Goal: Contribute content: Add original content to the website for others to see

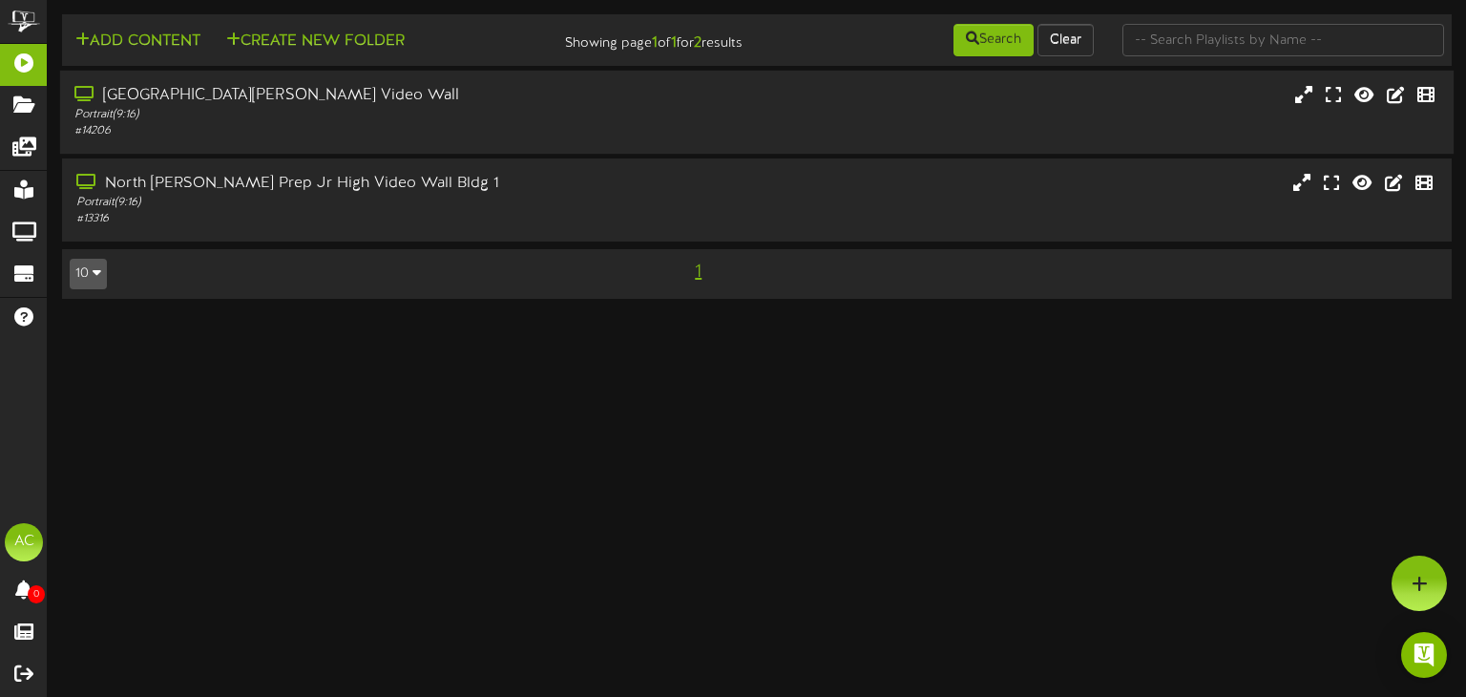
click at [359, 108] on div "Portrait ( 9:16 )" at bounding box center [350, 115] width 552 height 16
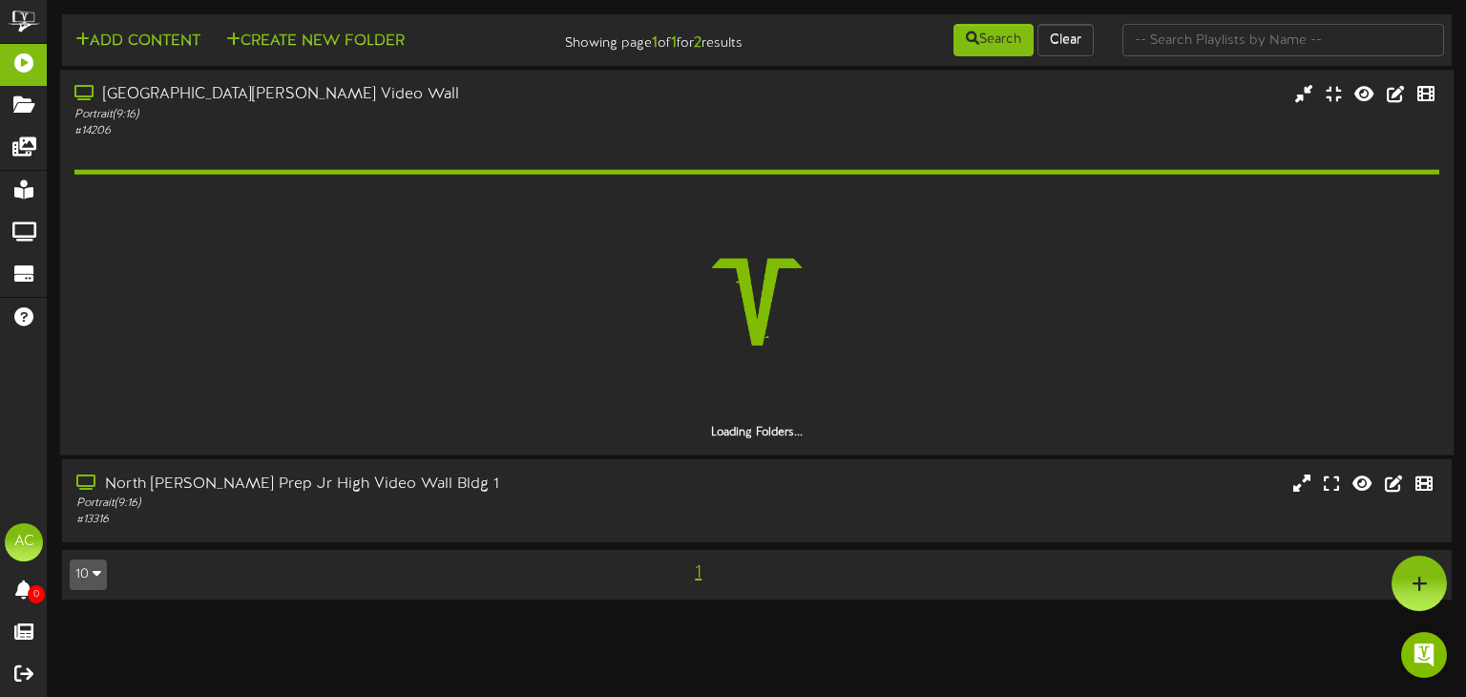
drag, startPoint x: 392, startPoint y: 501, endPoint x: 423, endPoint y: 453, distance: 56.6
click at [390, 500] on div "Portrait ( 9:16 )" at bounding box center [351, 503] width 551 height 16
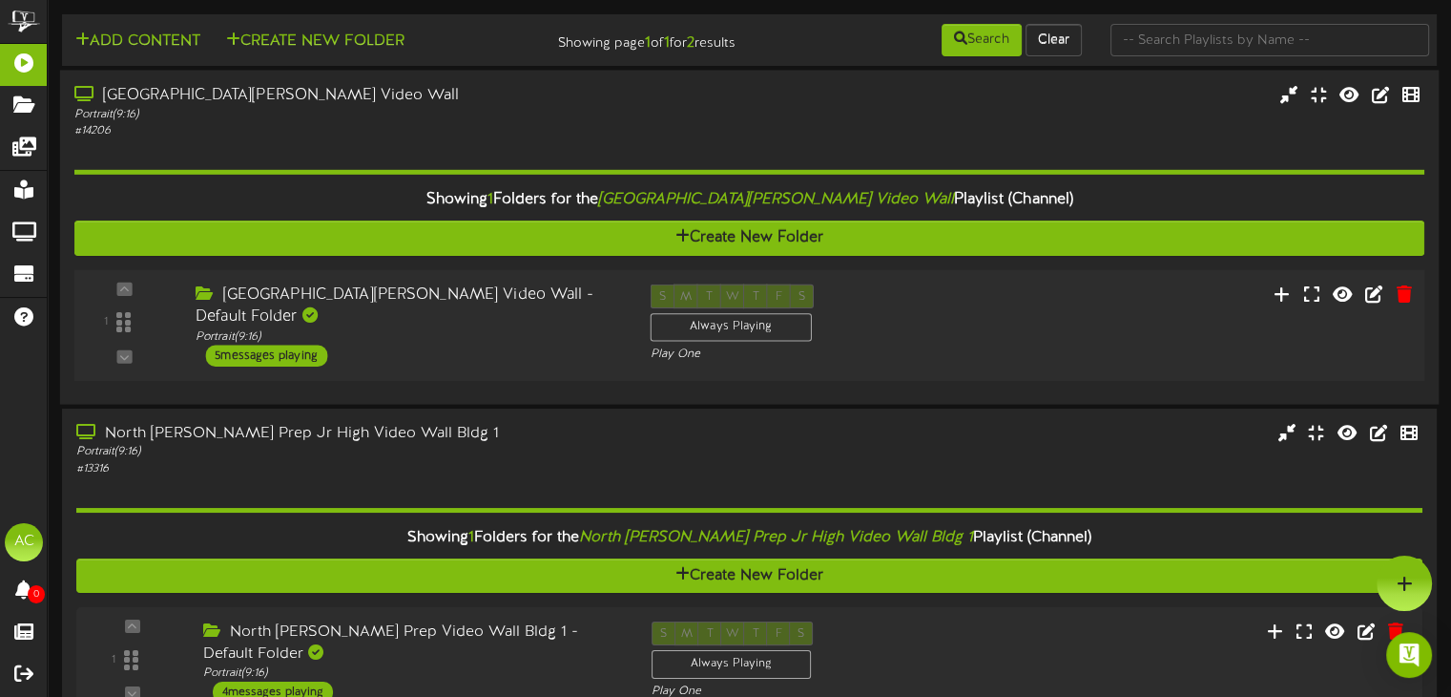
click at [916, 311] on div "S M T W T F S Always Playing Play One" at bounding box center [805, 323] width 341 height 78
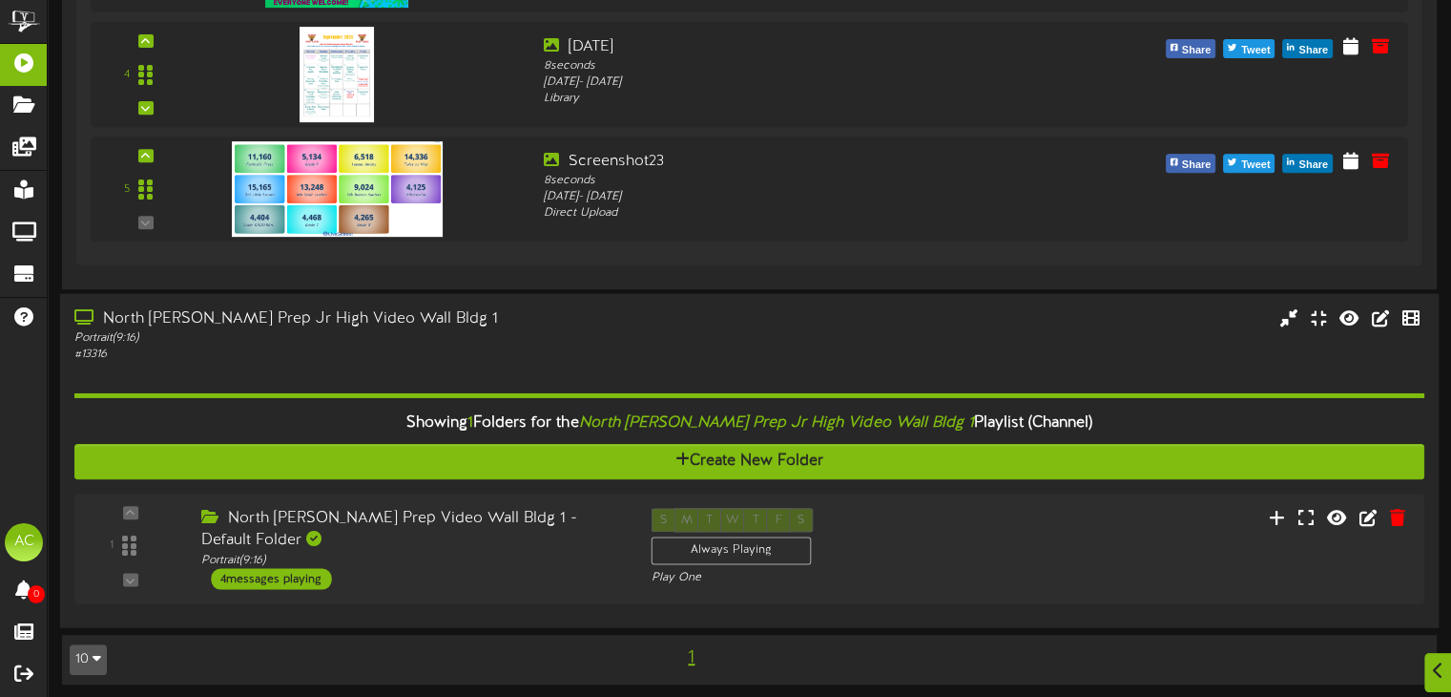
scroll to position [806, 0]
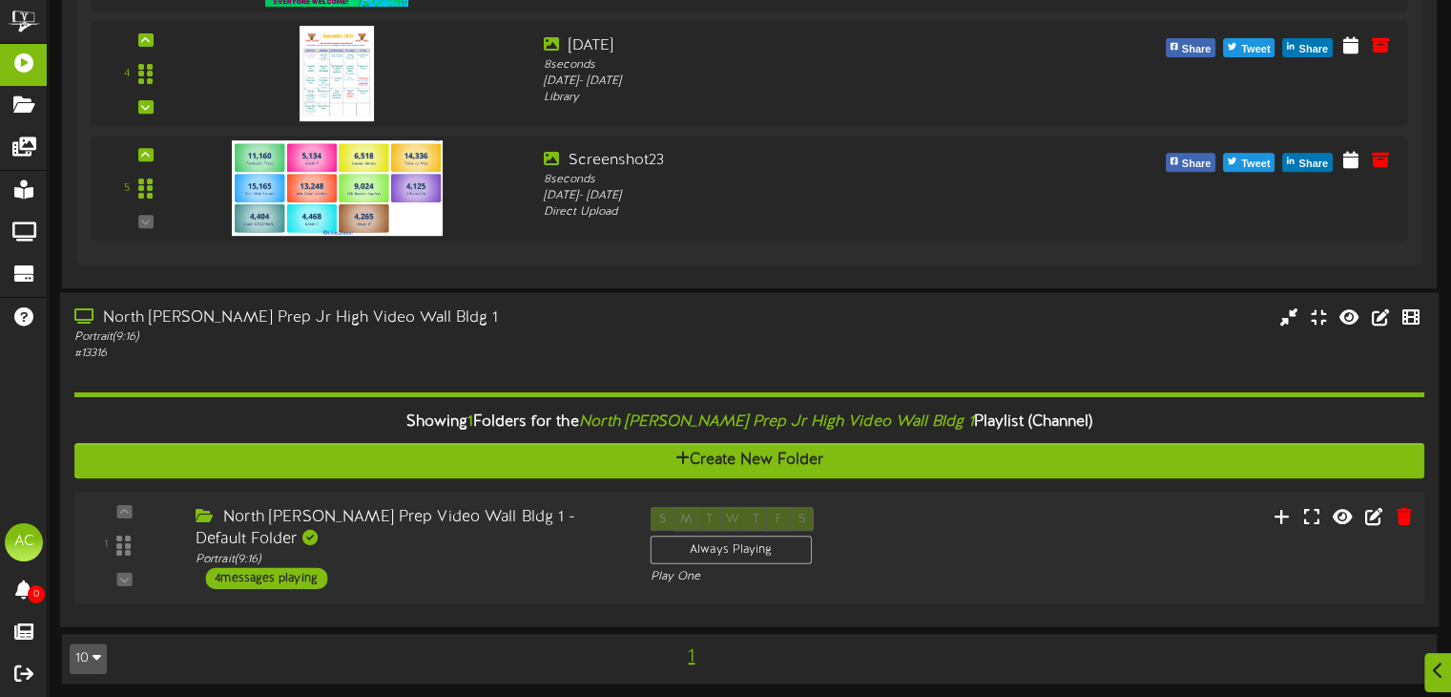
click at [950, 547] on div "S M T W T F S Always Playing Play One" at bounding box center [805, 546] width 341 height 78
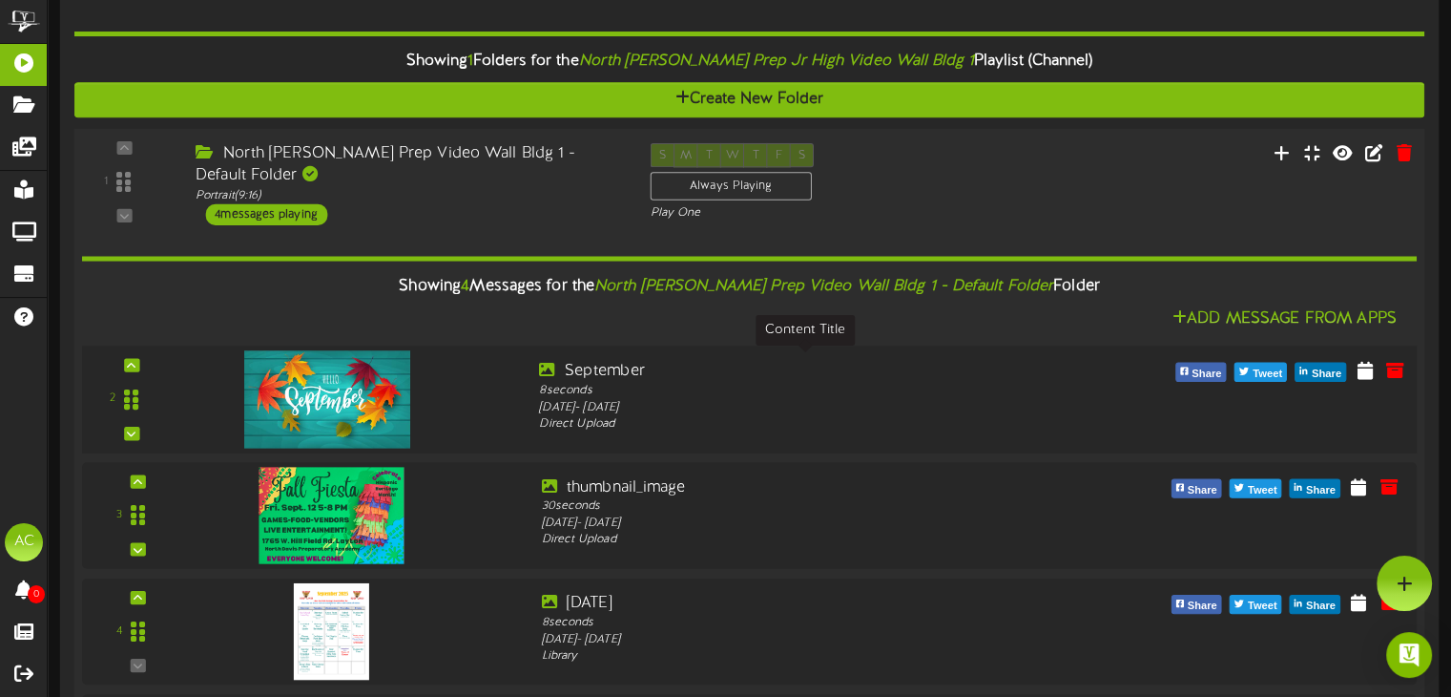
scroll to position [1002, 0]
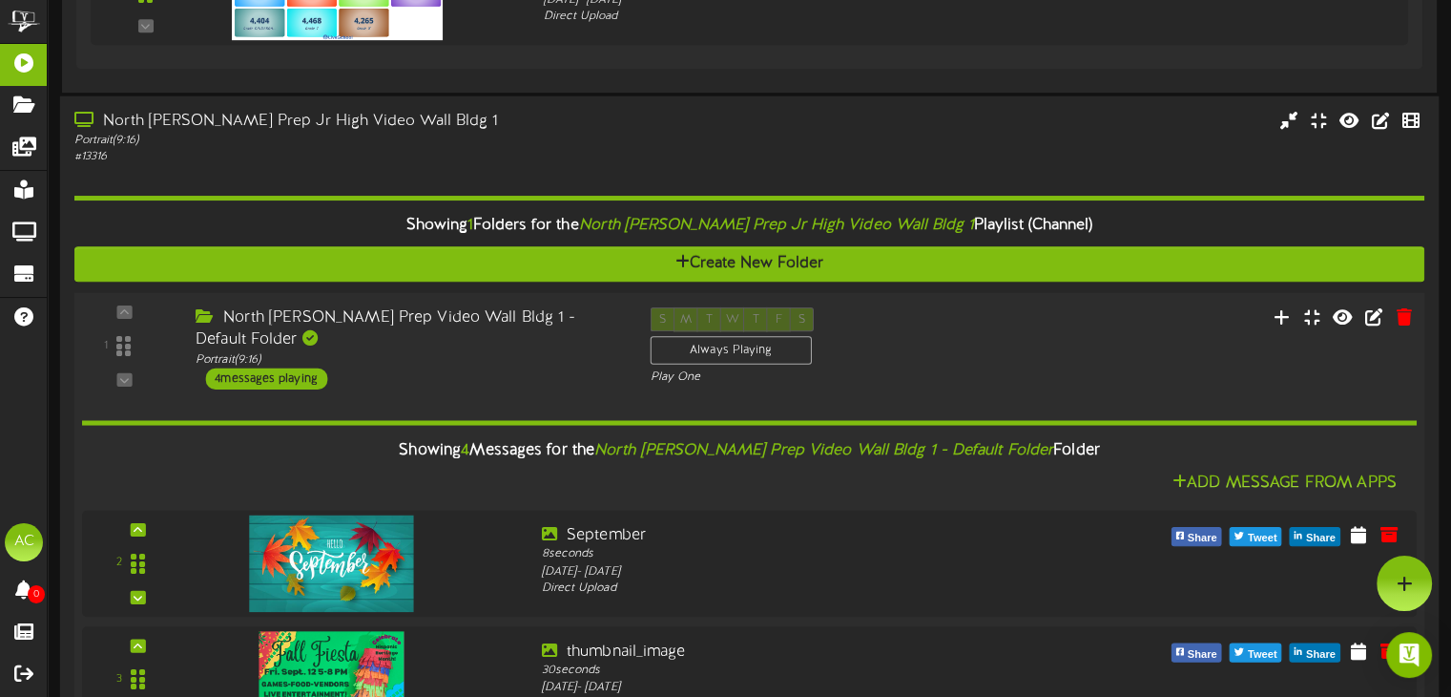
click at [1061, 352] on div "1 ( 9:16" at bounding box center [750, 348] width 1364 height 82
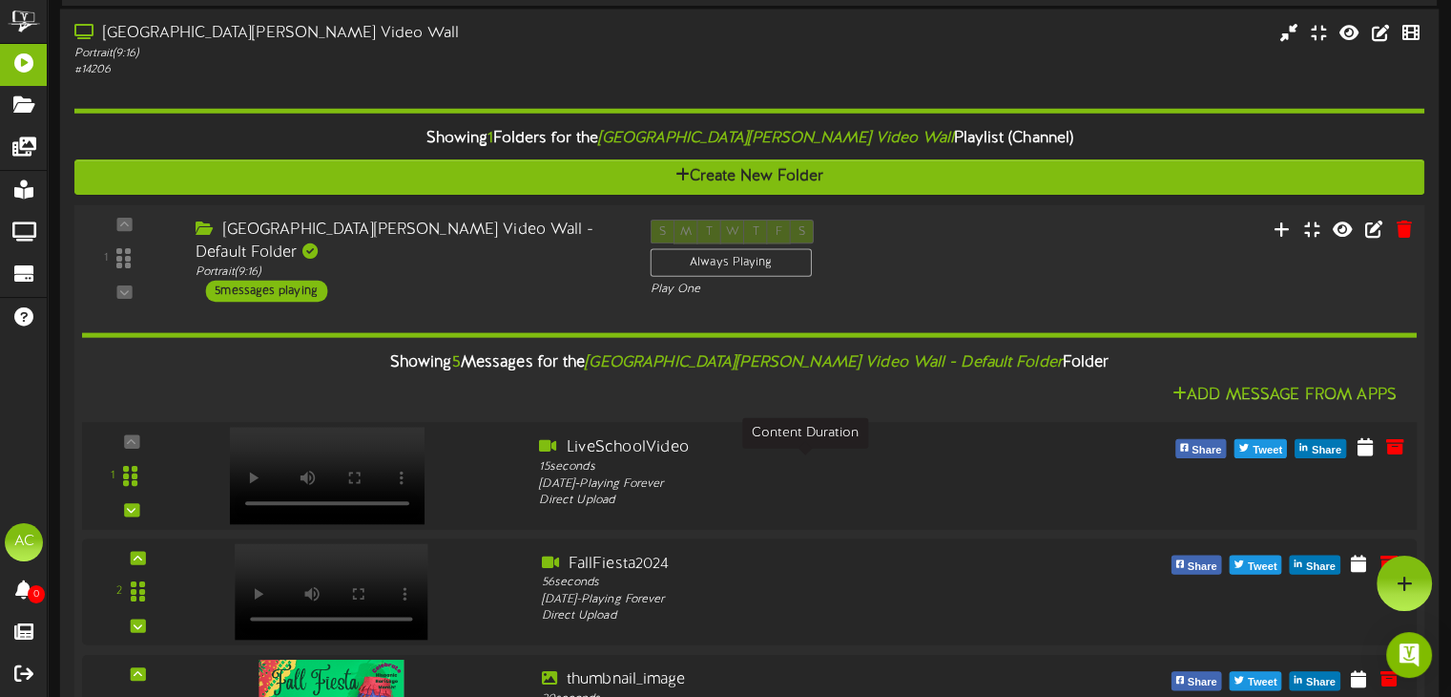
scroll to position [0, 0]
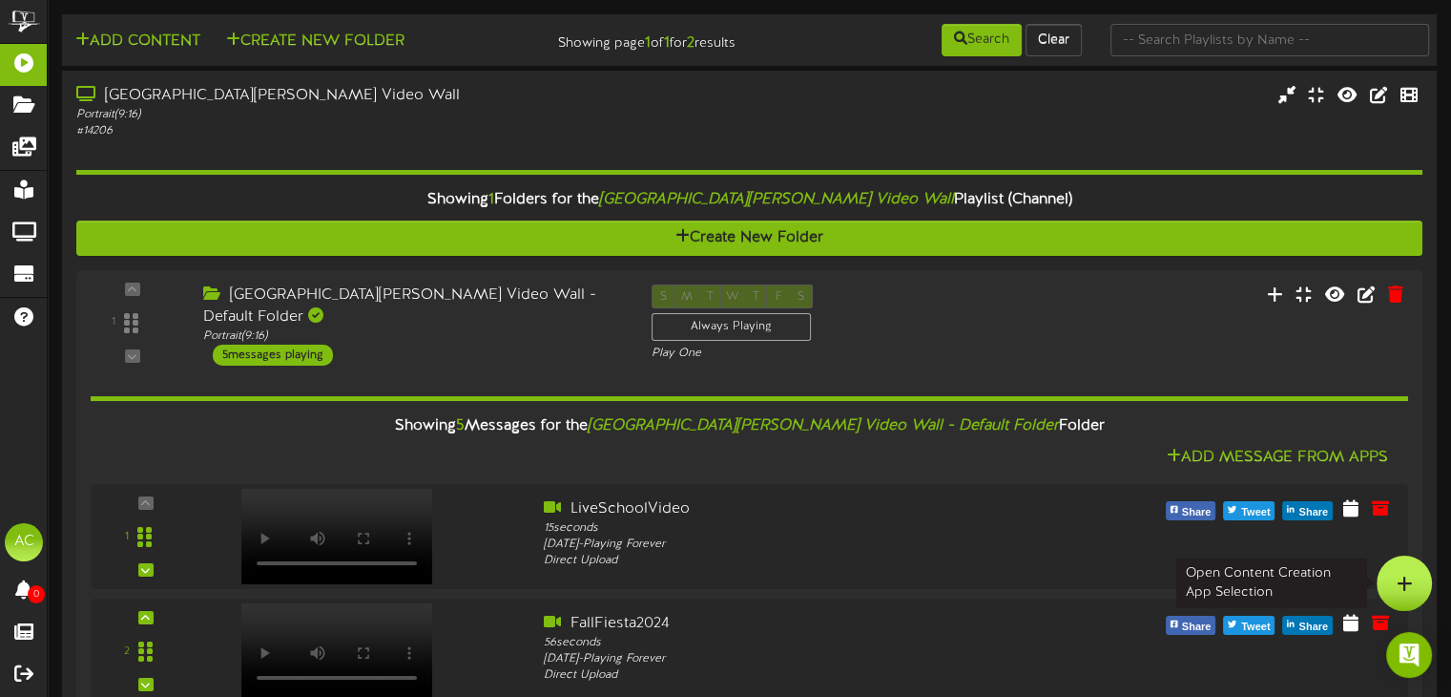
click at [1417, 567] on div at bounding box center [1404, 582] width 55 height 55
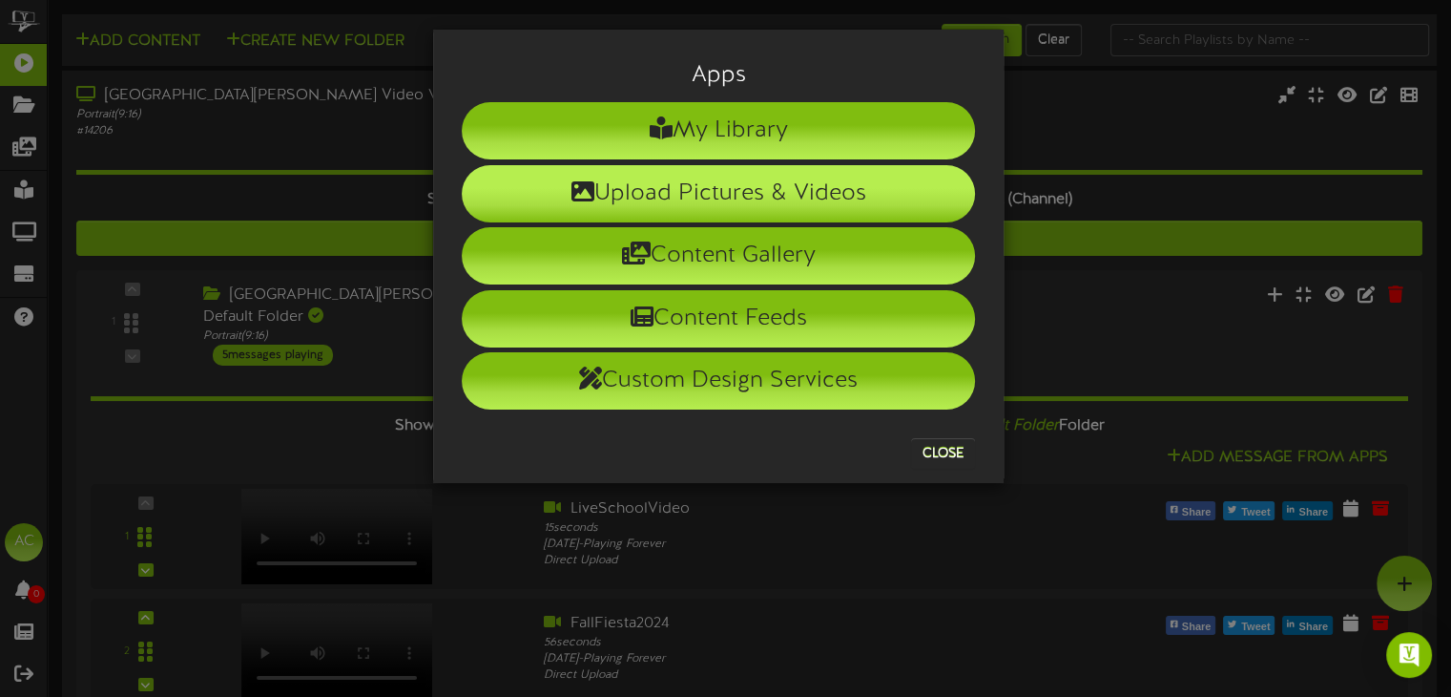
click at [723, 188] on li "Upload Pictures & Videos" at bounding box center [718, 193] width 513 height 57
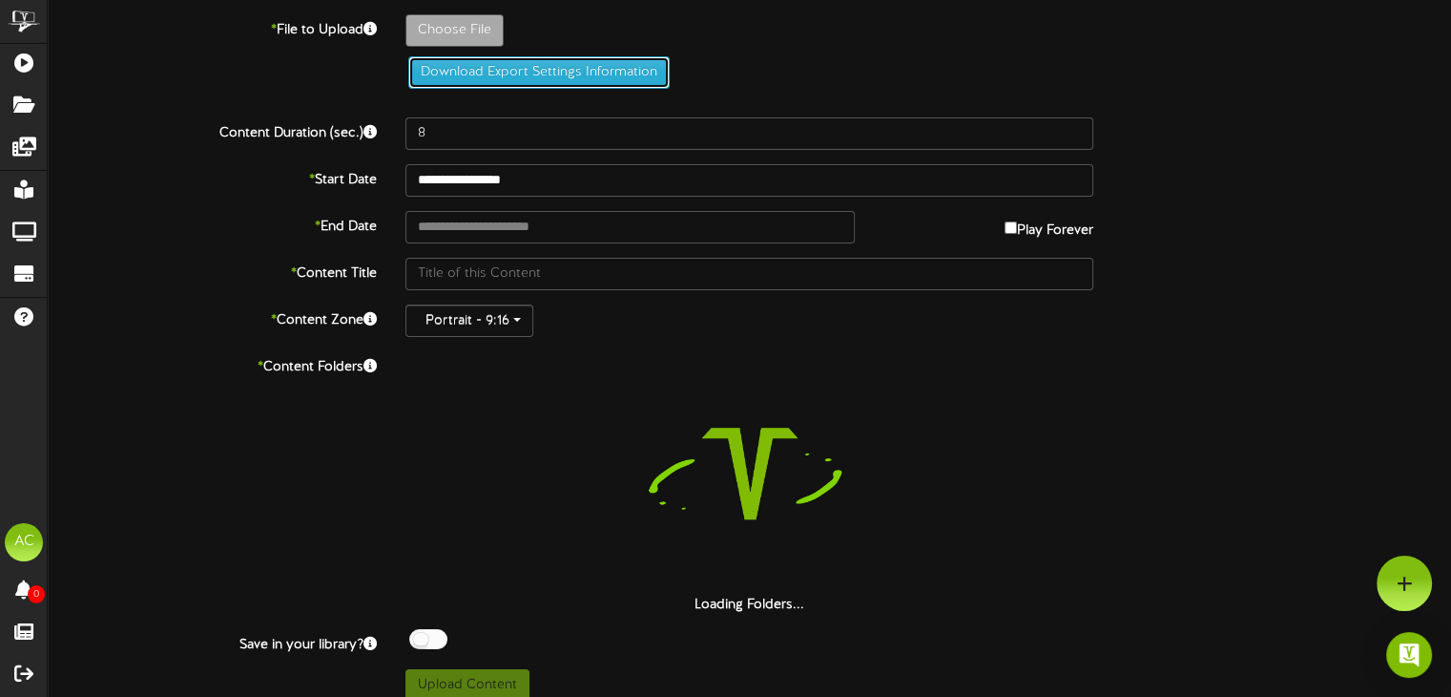
click at [476, 73] on button "Download Export Settings Information" at bounding box center [538, 72] width 261 height 32
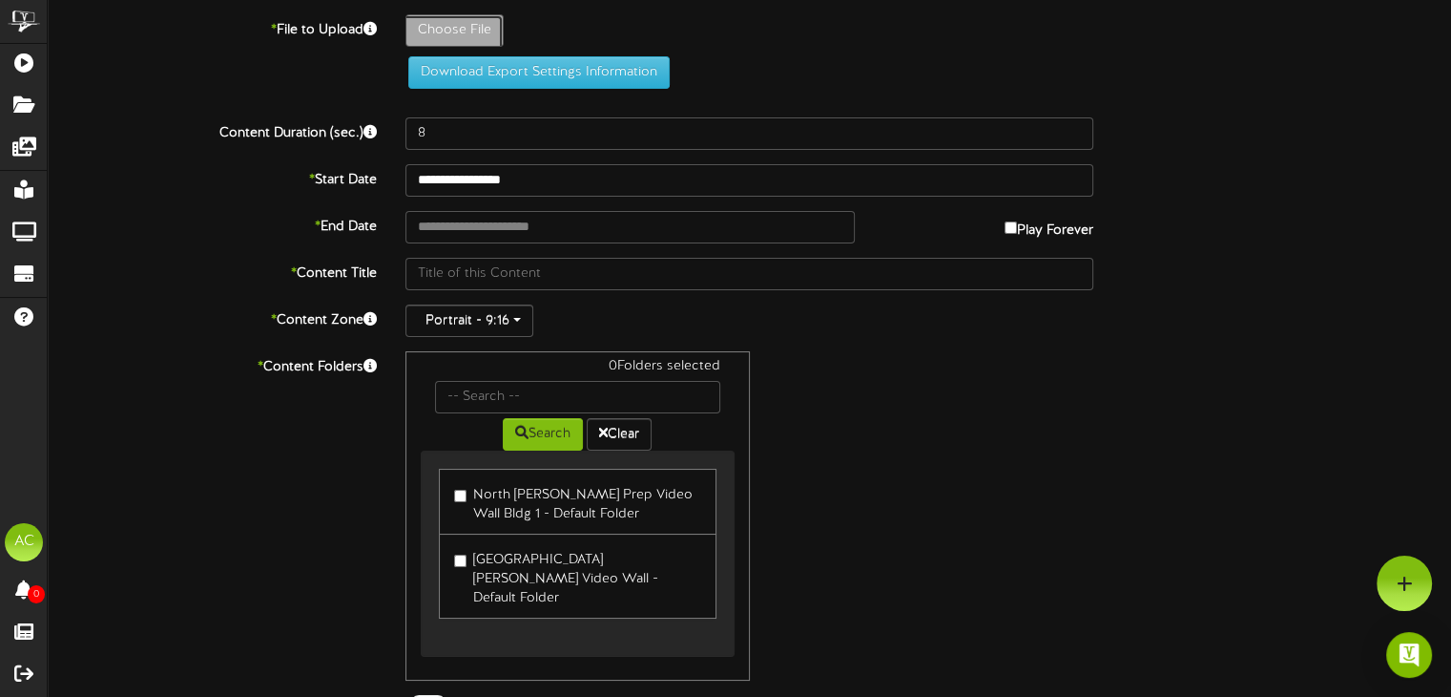
type input "**********"
type input "PictureDay"
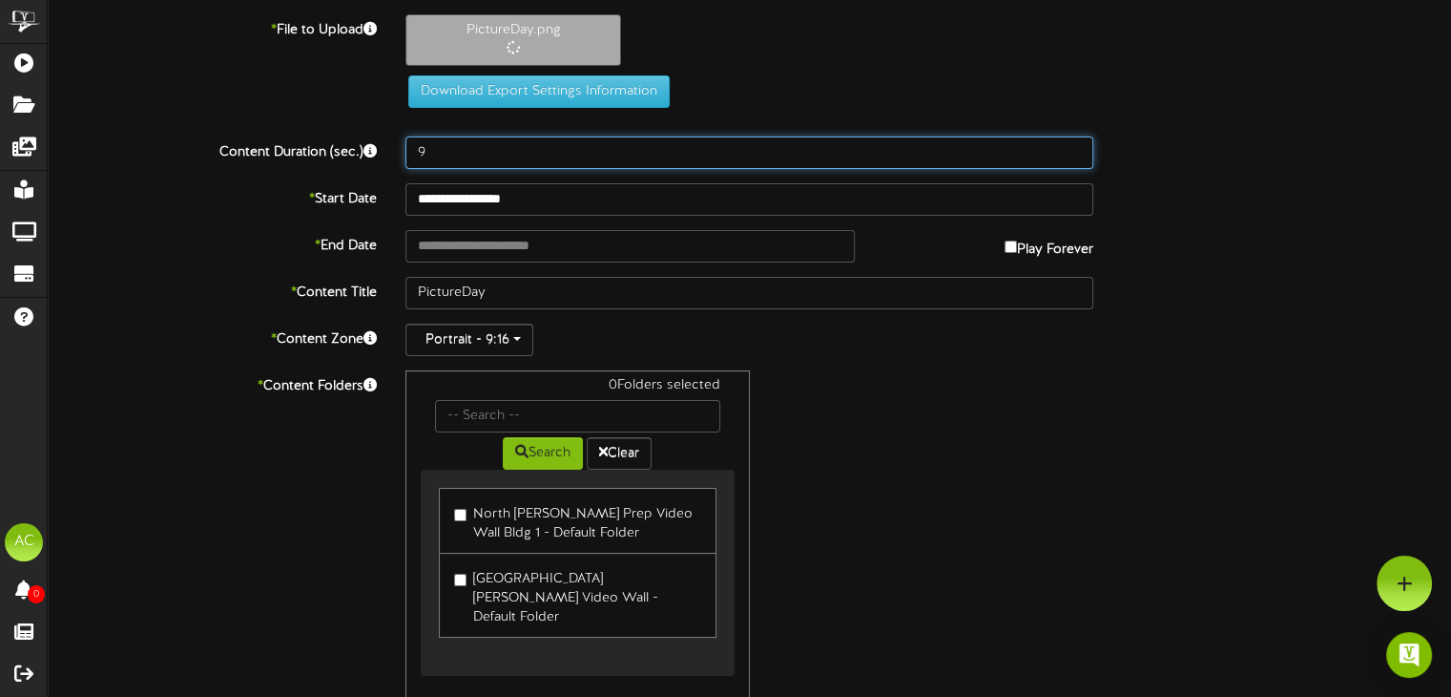
click at [1070, 146] on input "9" at bounding box center [750, 152] width 688 height 32
click at [1070, 146] on input "10" at bounding box center [750, 152] width 688 height 32
click at [1070, 146] on input "11" at bounding box center [750, 152] width 688 height 32
click at [1070, 146] on input "12" at bounding box center [750, 152] width 688 height 32
click at [1070, 146] on input "13" at bounding box center [750, 152] width 688 height 32
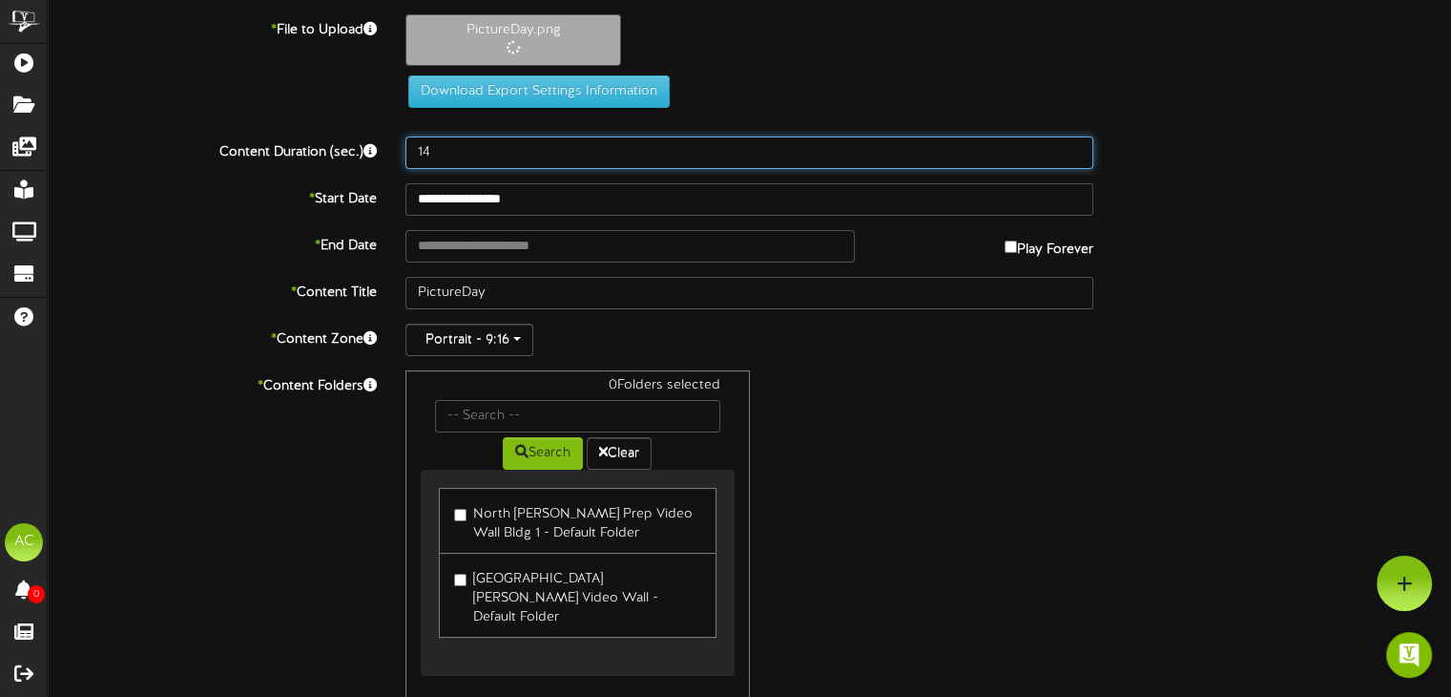
click at [1070, 146] on input "14" at bounding box center [750, 152] width 688 height 32
type input "15"
click at [1070, 146] on input "15" at bounding box center [750, 152] width 688 height 32
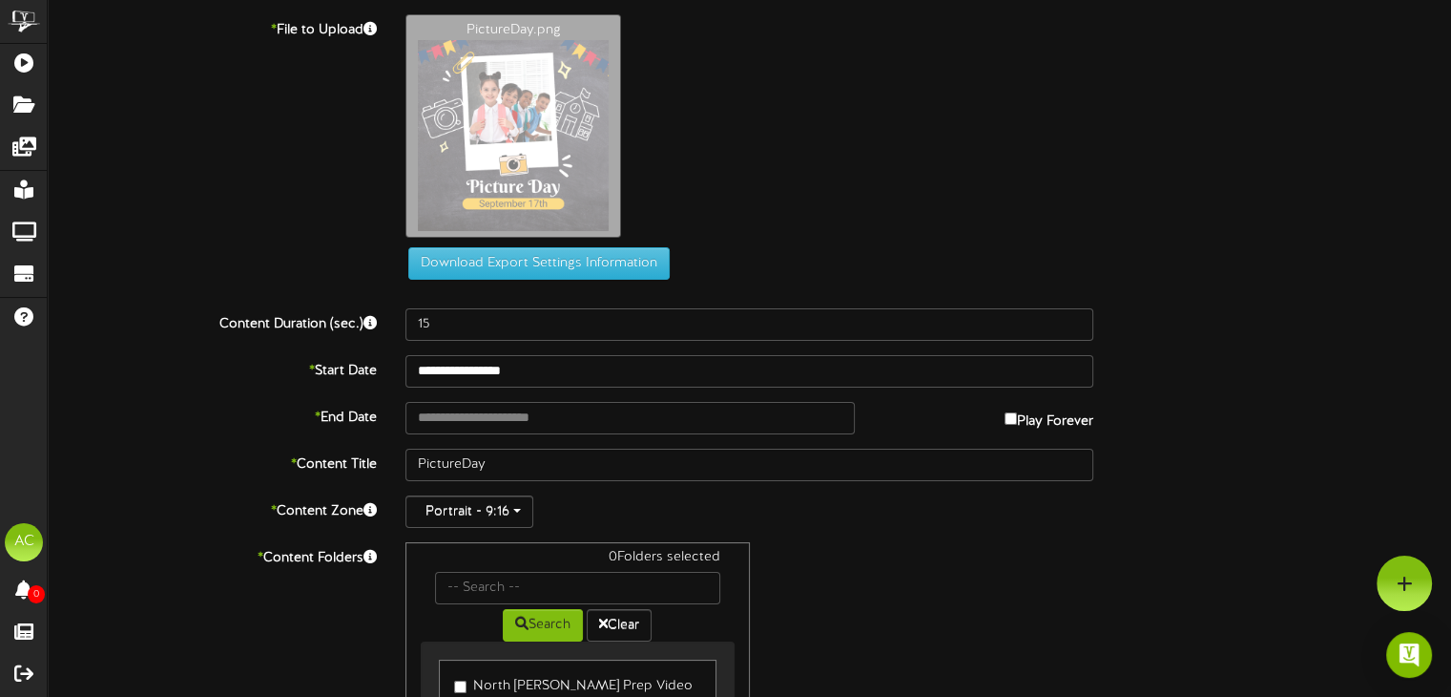
click at [1056, 417] on label "Play Forever" at bounding box center [1049, 417] width 89 height 30
click at [726, 418] on input "**********" at bounding box center [630, 418] width 448 height 32
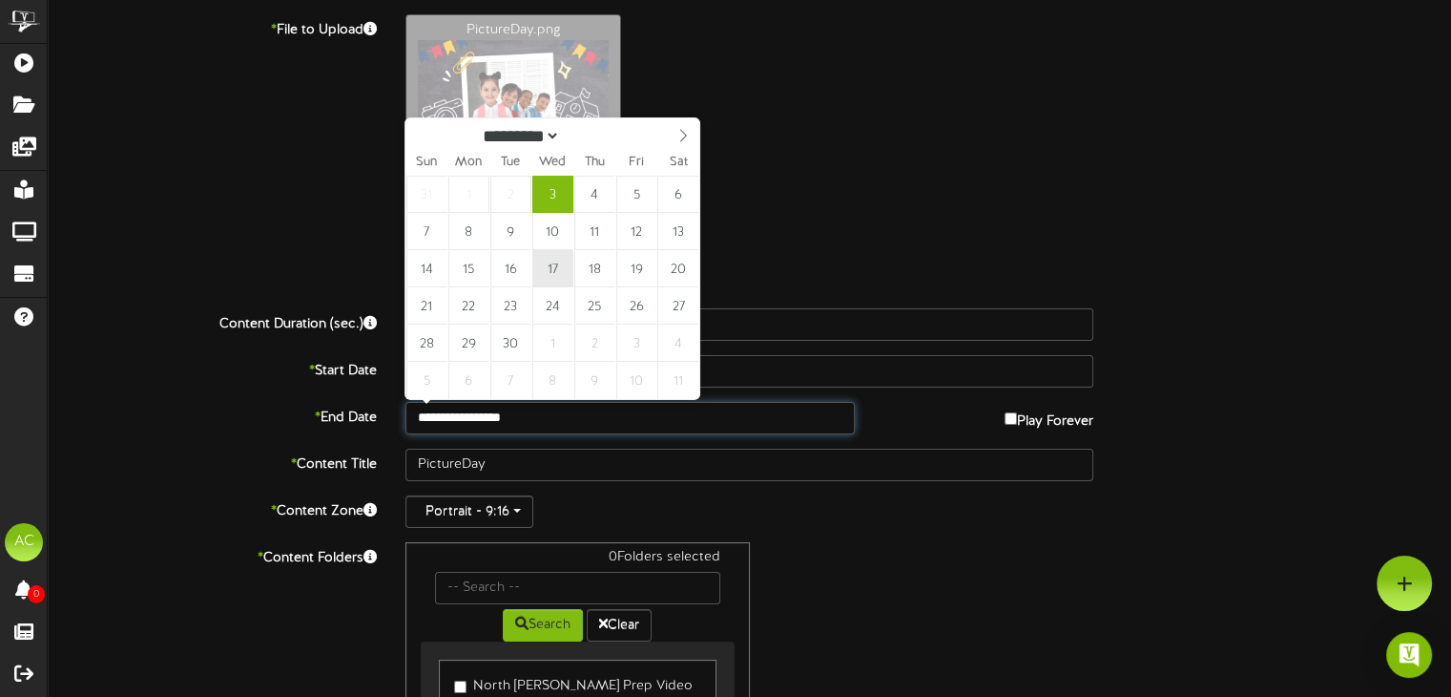
type input "**********"
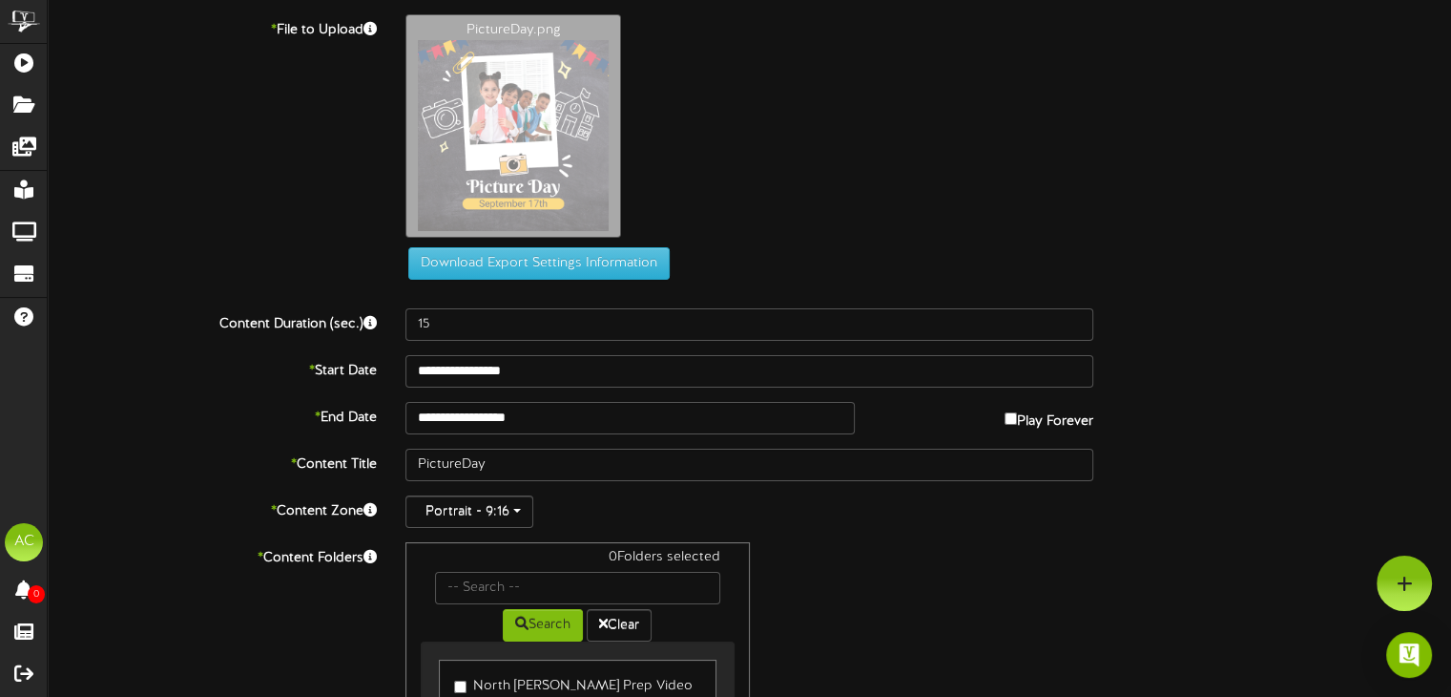
click at [876, 585] on div "0 Folders selected Search Clear North Davis Prep Video Wall Bldg 1 - Default Fo…" at bounding box center [749, 706] width 717 height 329
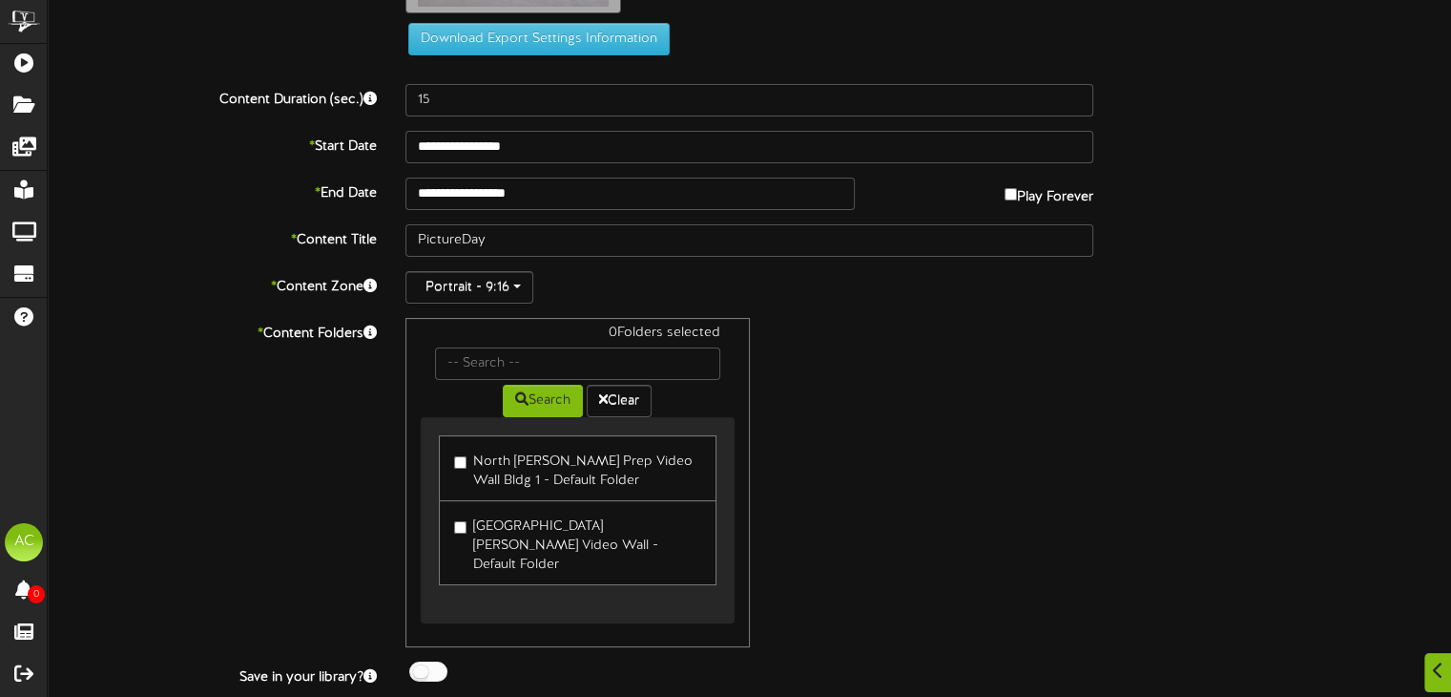
scroll to position [254, 0]
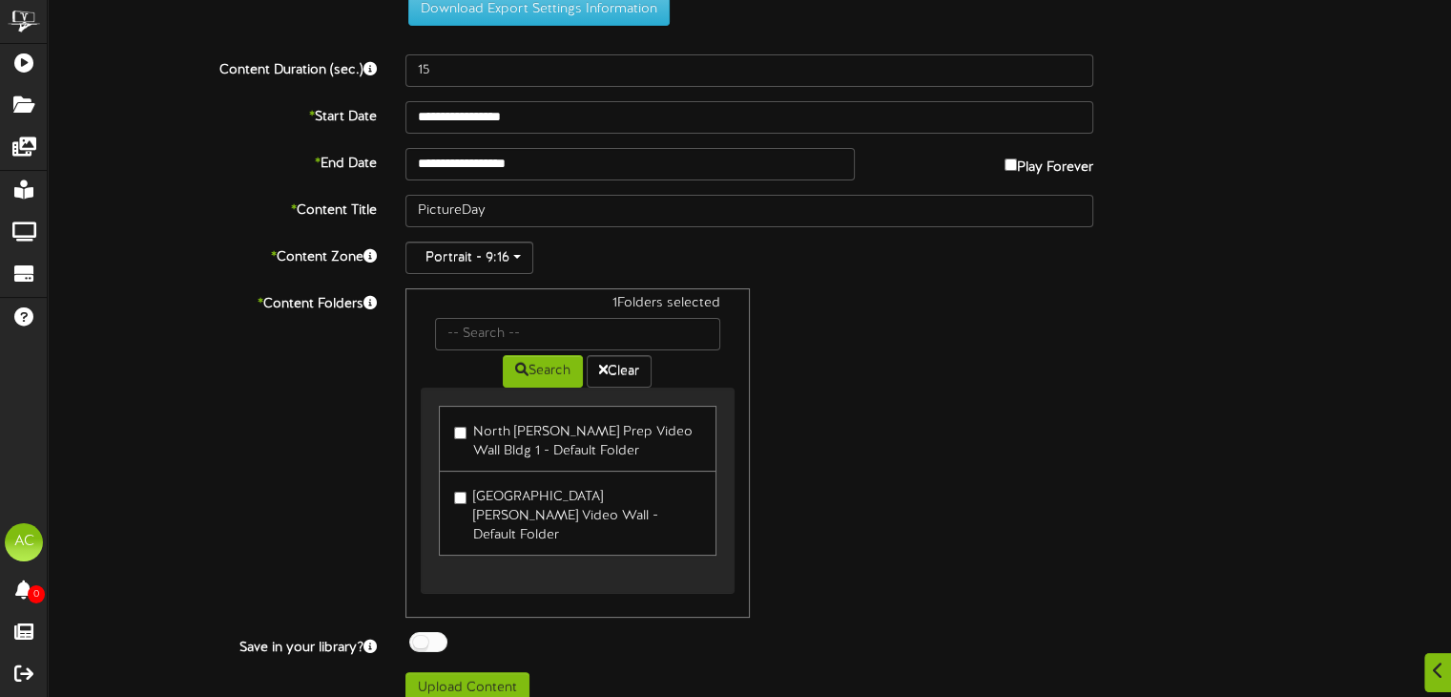
click at [989, 467] on div "1 Folders selected Search Clear North Davis Prep Video Wall Bldg 1 - Default Fo…" at bounding box center [749, 452] width 717 height 329
click at [473, 672] on button "Upload Content" at bounding box center [468, 688] width 124 height 32
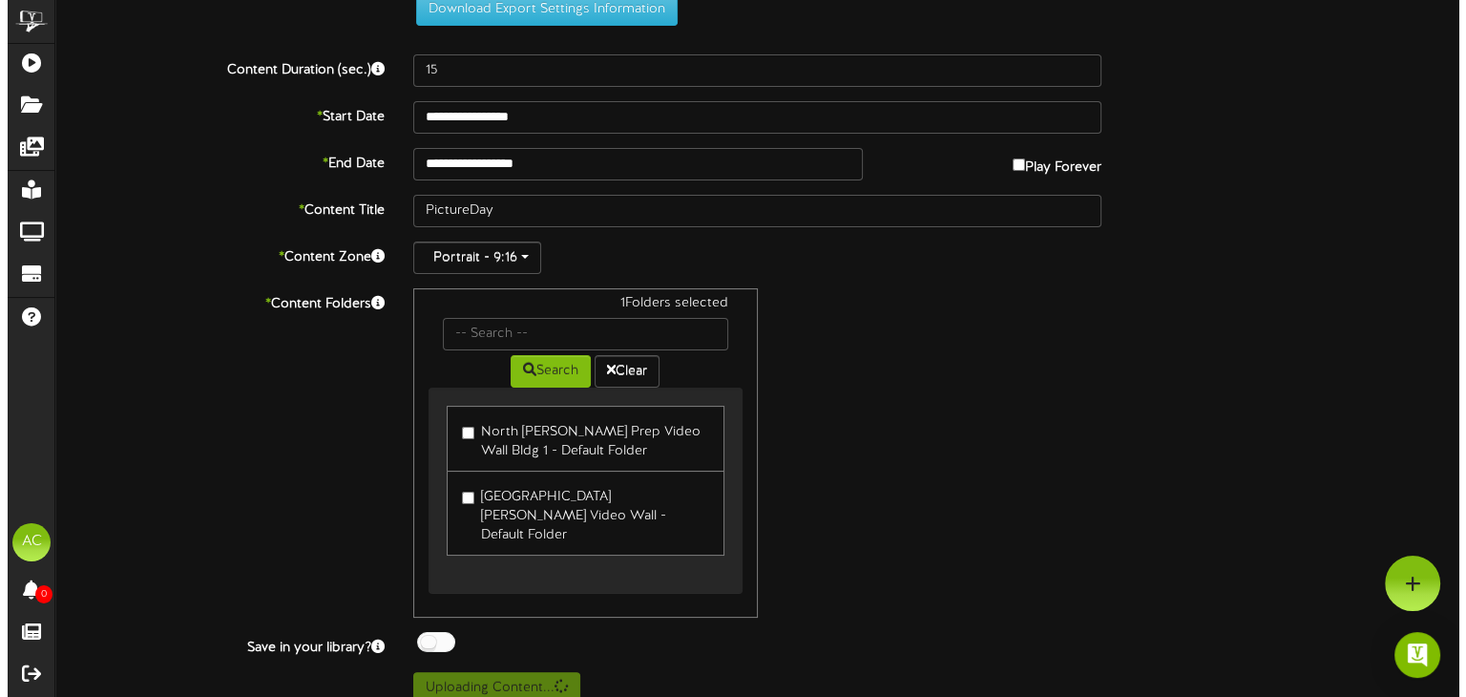
scroll to position [0, 0]
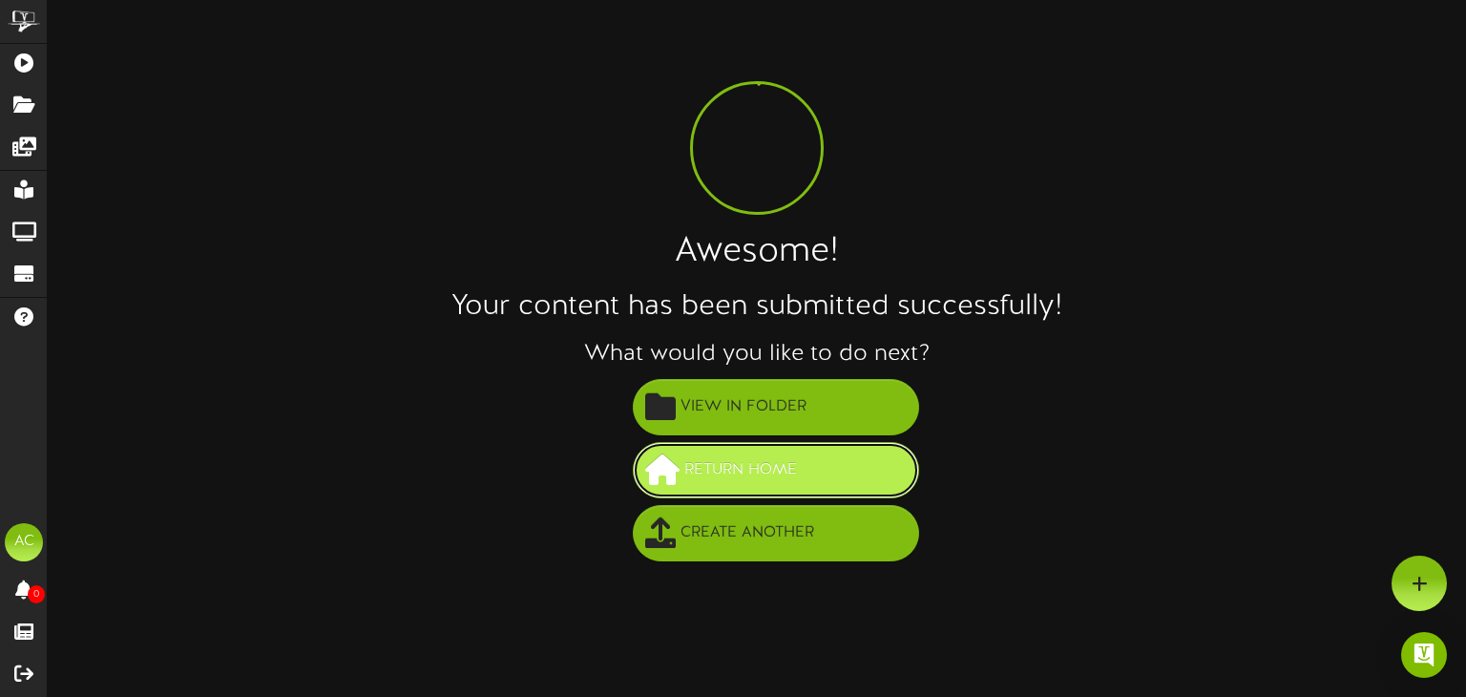
drag, startPoint x: 841, startPoint y: 483, endPoint x: 893, endPoint y: 483, distance: 52.5
click at [843, 483] on button "Return Home" at bounding box center [776, 470] width 286 height 56
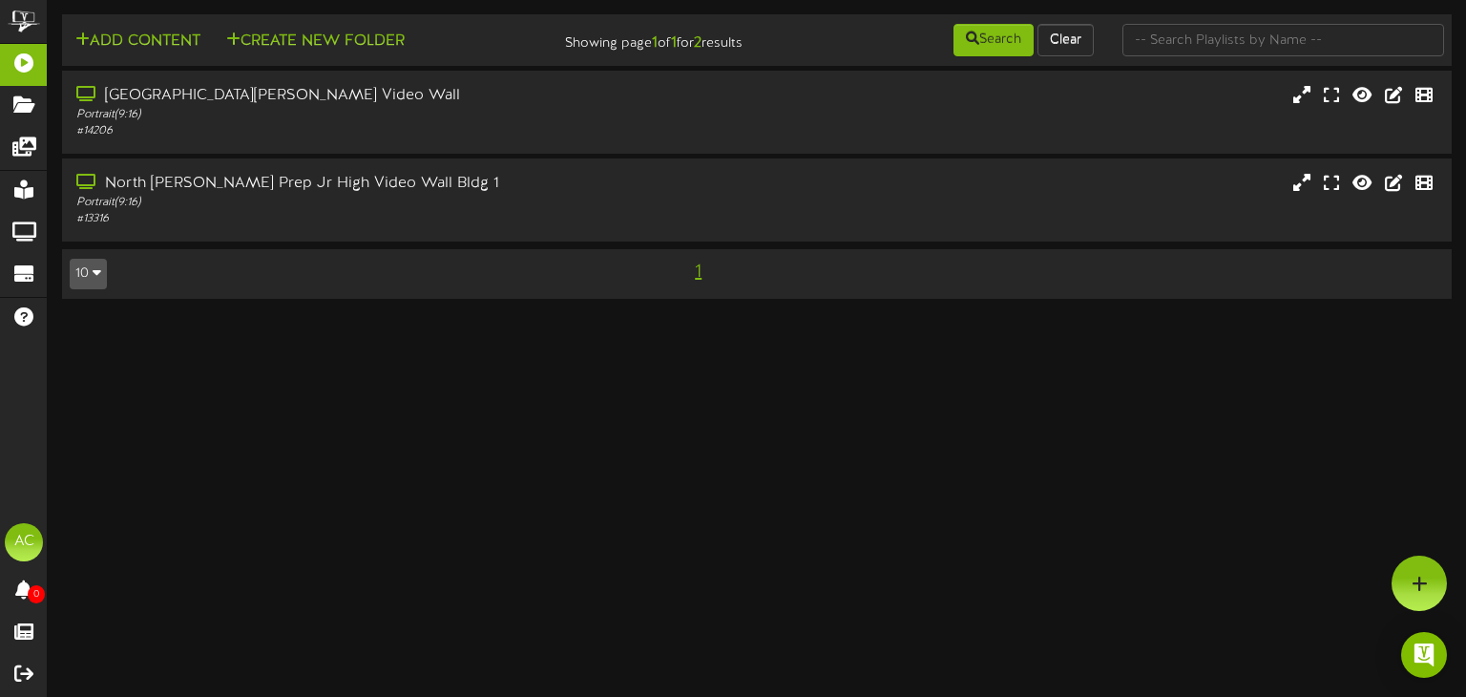
click at [1031, 318] on html "ChannelValet Playlists Folders Messages My Library Groups Devices Help AC [PERS…" at bounding box center [733, 159] width 1466 height 318
drag, startPoint x: 411, startPoint y: 430, endPoint x: 546, endPoint y: 344, distance: 160.1
click at [411, 318] on html "ChannelValet Playlists Folders Messages My Library Groups Devices Help AC Ammon…" at bounding box center [733, 159] width 1466 height 318
click at [557, 109] on div "Portrait ( 9:16 )" at bounding box center [350, 115] width 552 height 16
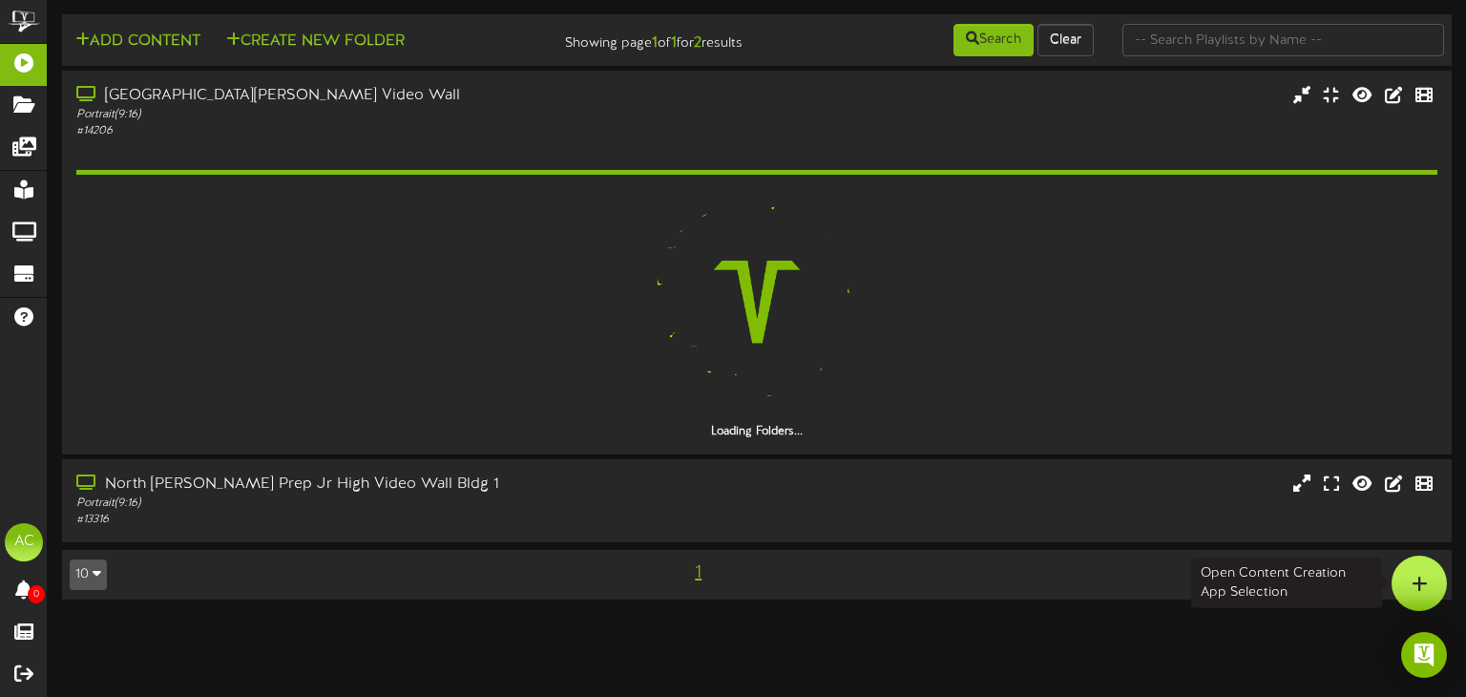
click at [1411, 585] on icon at bounding box center [1419, 582] width 16 height 17
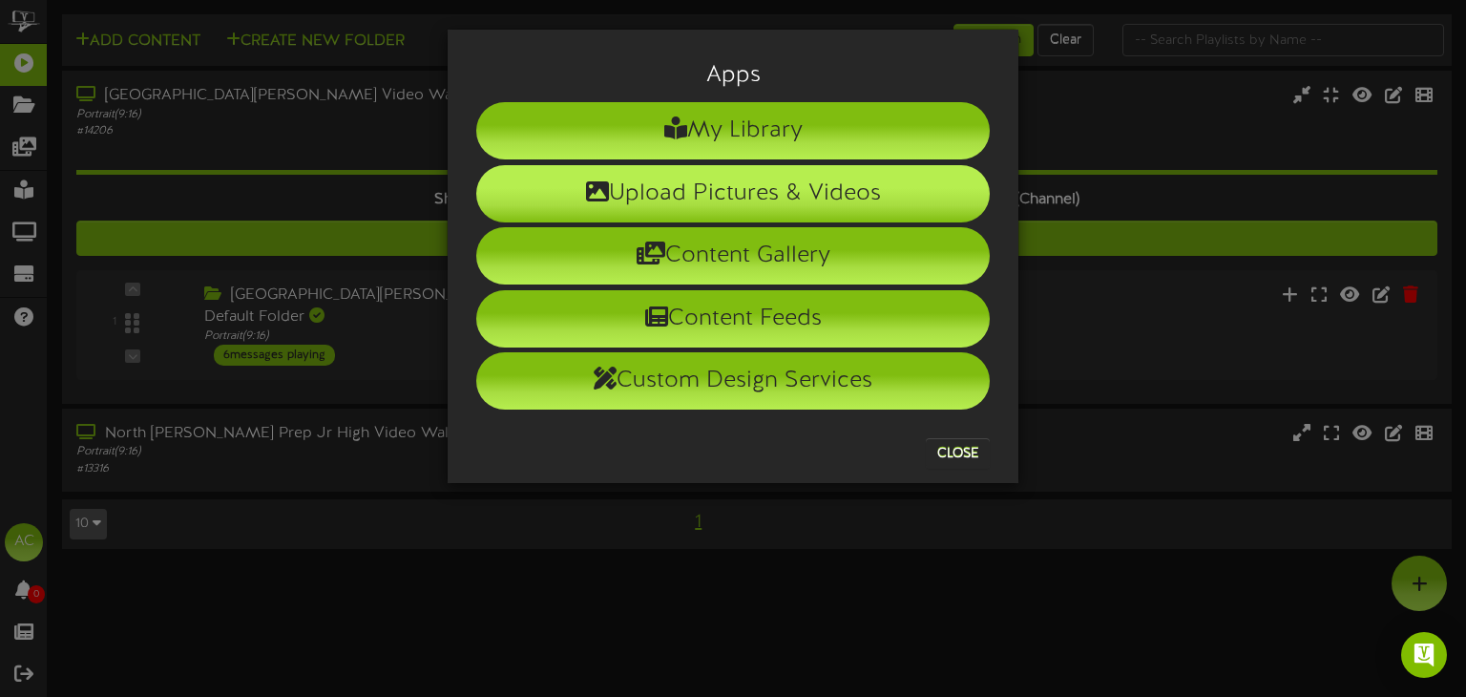
click at [832, 187] on li "Upload Pictures & Videos" at bounding box center [732, 193] width 513 height 57
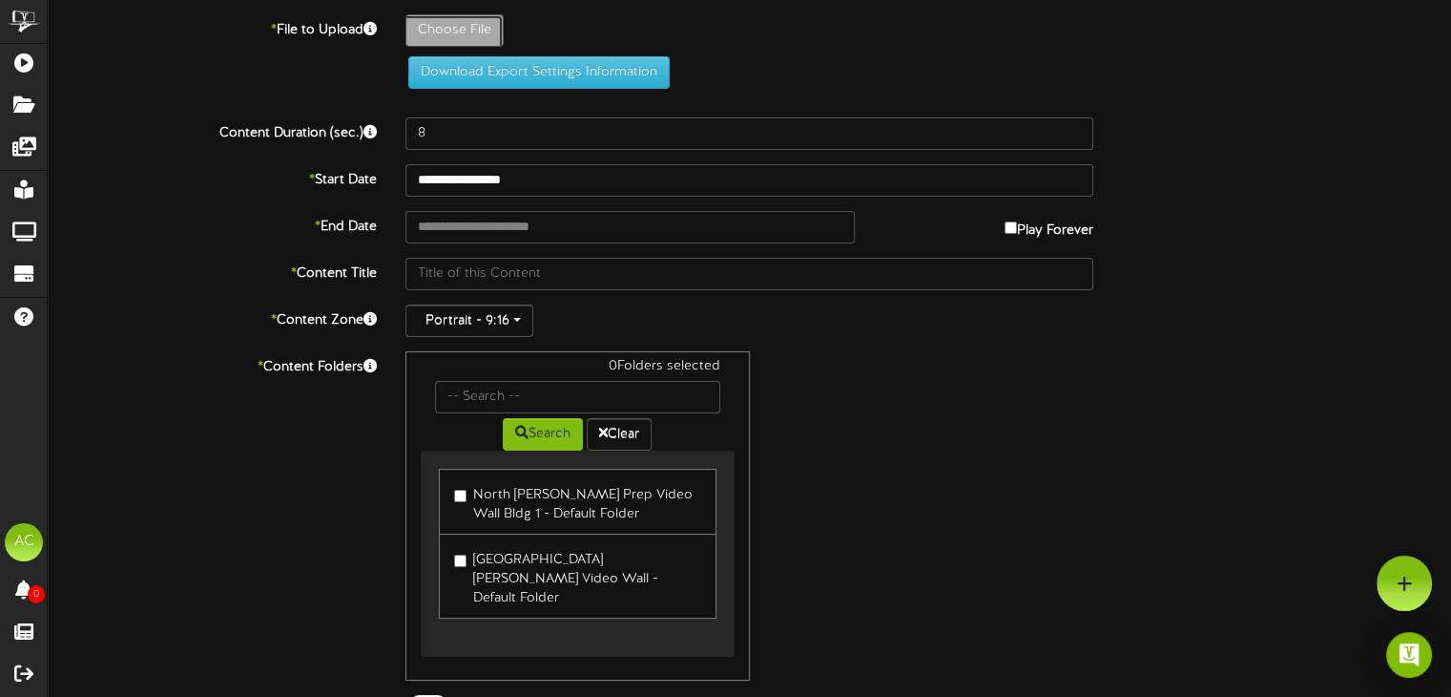
type input "**********"
type input "Parent-TeacherConferenceEducationalPresentationinBlueandYellowFunandColorfulSty…"
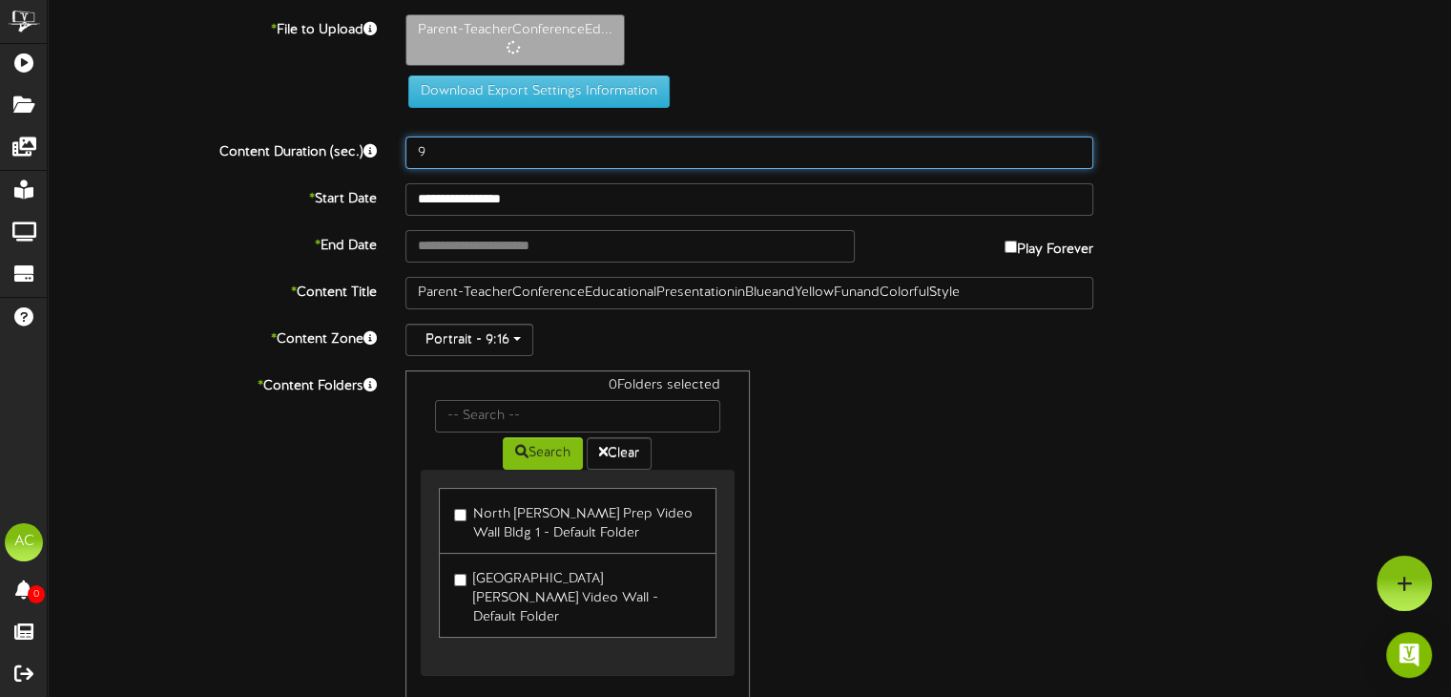
click at [1073, 144] on input "9" at bounding box center [750, 152] width 688 height 32
click at [1073, 144] on input "10" at bounding box center [750, 152] width 688 height 32
click at [1073, 144] on input "11" at bounding box center [750, 152] width 688 height 32
click at [1073, 144] on input "12" at bounding box center [750, 152] width 688 height 32
click at [1073, 144] on input "13" at bounding box center [750, 152] width 688 height 32
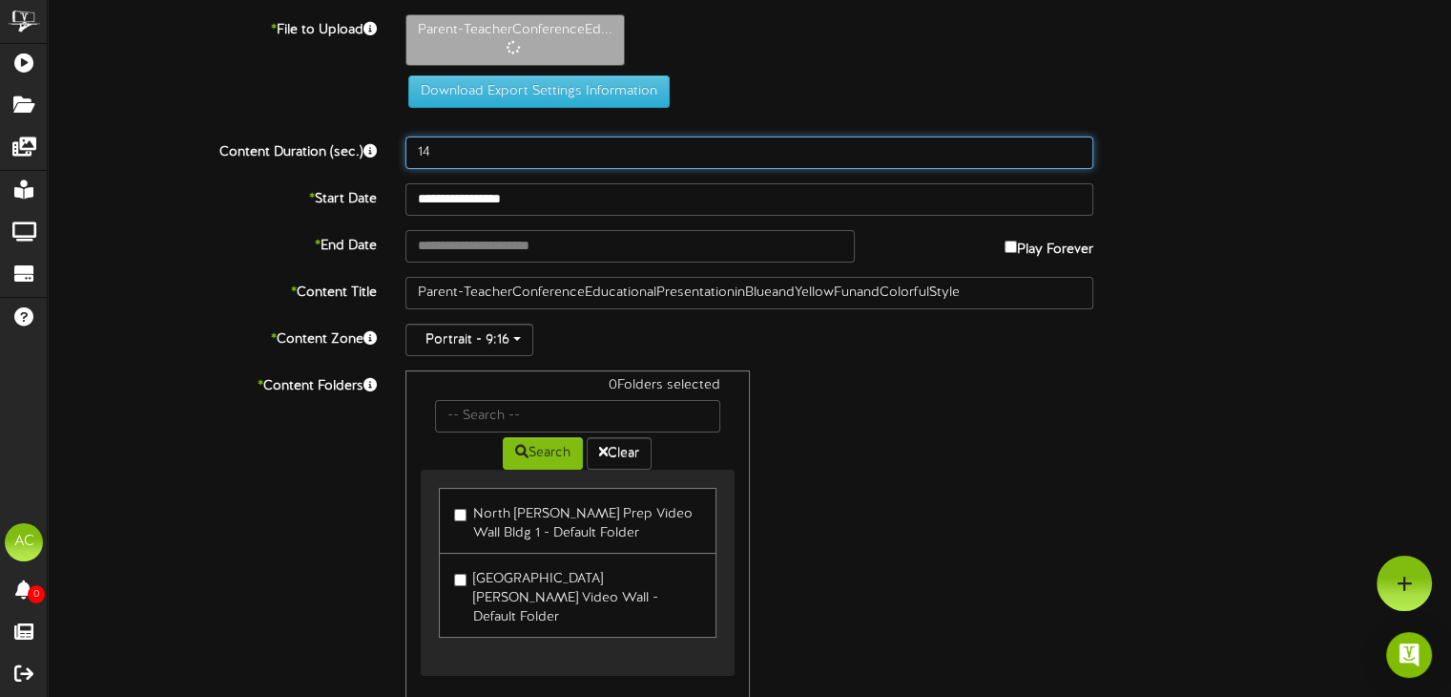
click at [1073, 144] on input "14" at bounding box center [750, 152] width 688 height 32
click at [1073, 144] on input "15" at bounding box center [750, 152] width 688 height 32
click at [1073, 144] on input "16" at bounding box center [750, 152] width 688 height 32
click at [1073, 144] on input "17" at bounding box center [750, 152] width 688 height 32
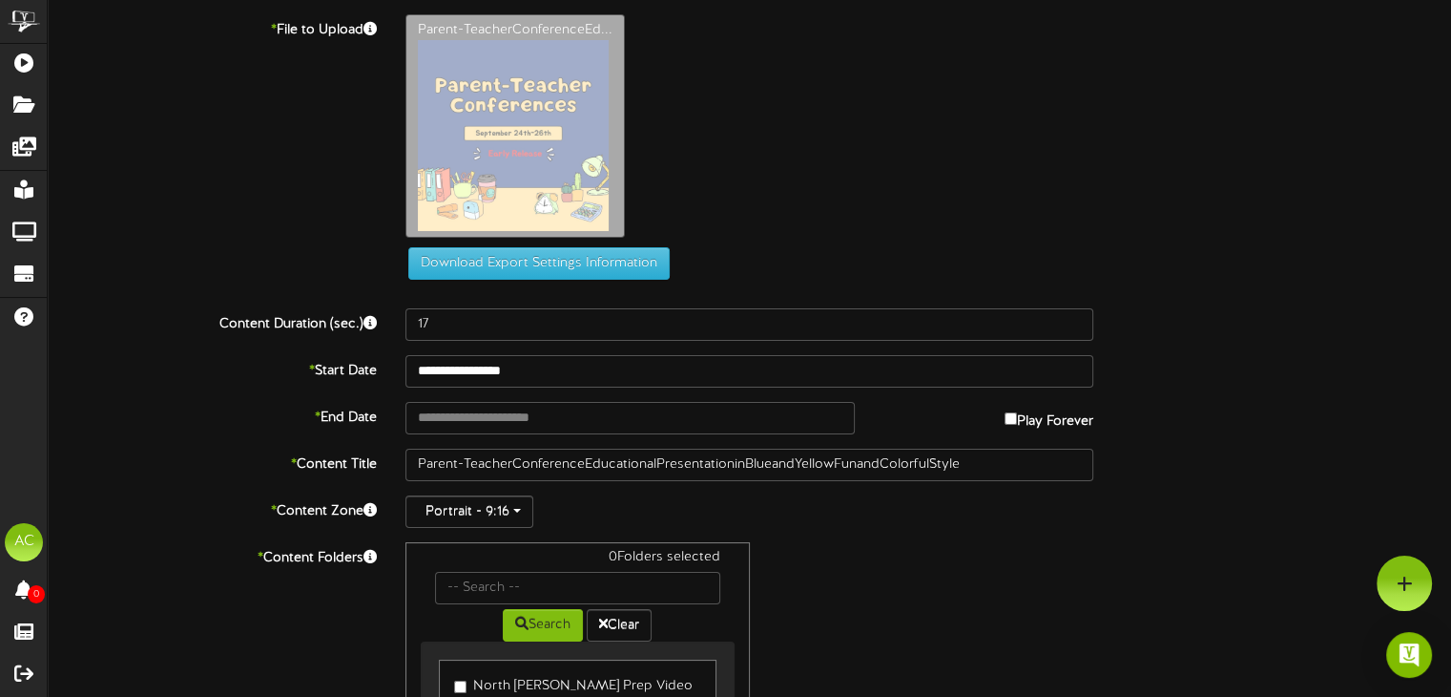
click at [1073, 144] on div "Parent-TeacherConferenceEd..." at bounding box center [928, 130] width 1074 height 233
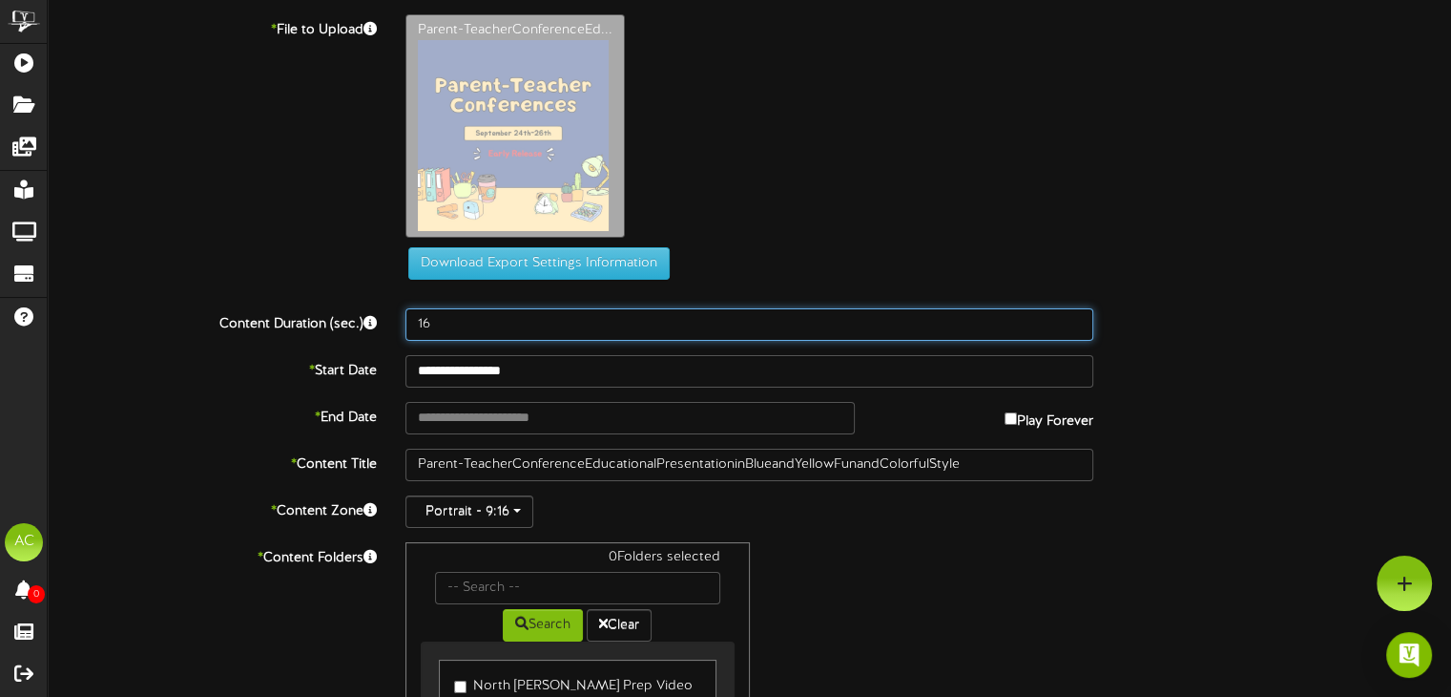
click at [1076, 323] on input "16" at bounding box center [750, 324] width 688 height 32
click at [1077, 323] on input "17" at bounding box center [750, 324] width 688 height 32
click at [1077, 323] on input "18" at bounding box center [750, 324] width 688 height 32
click at [1078, 323] on input "19" at bounding box center [750, 324] width 688 height 32
type input "20"
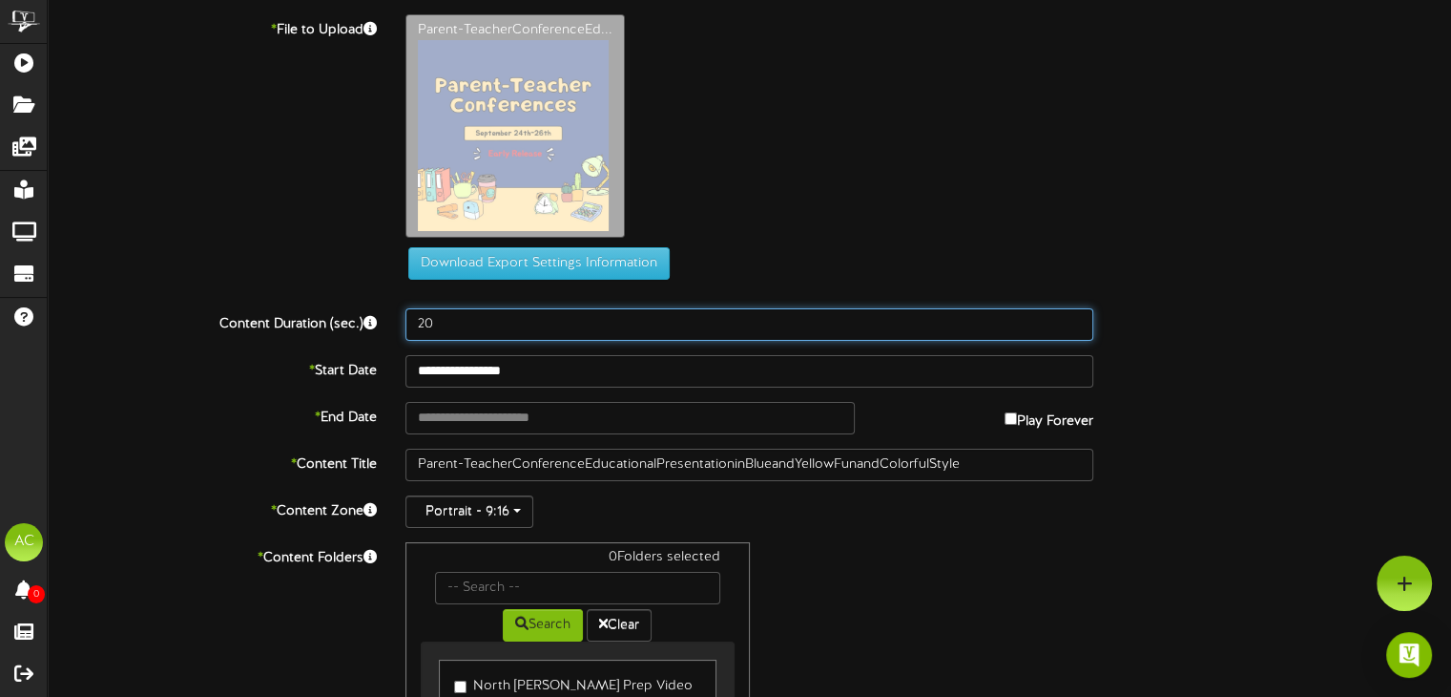
click at [1078, 322] on input "20" at bounding box center [750, 324] width 688 height 32
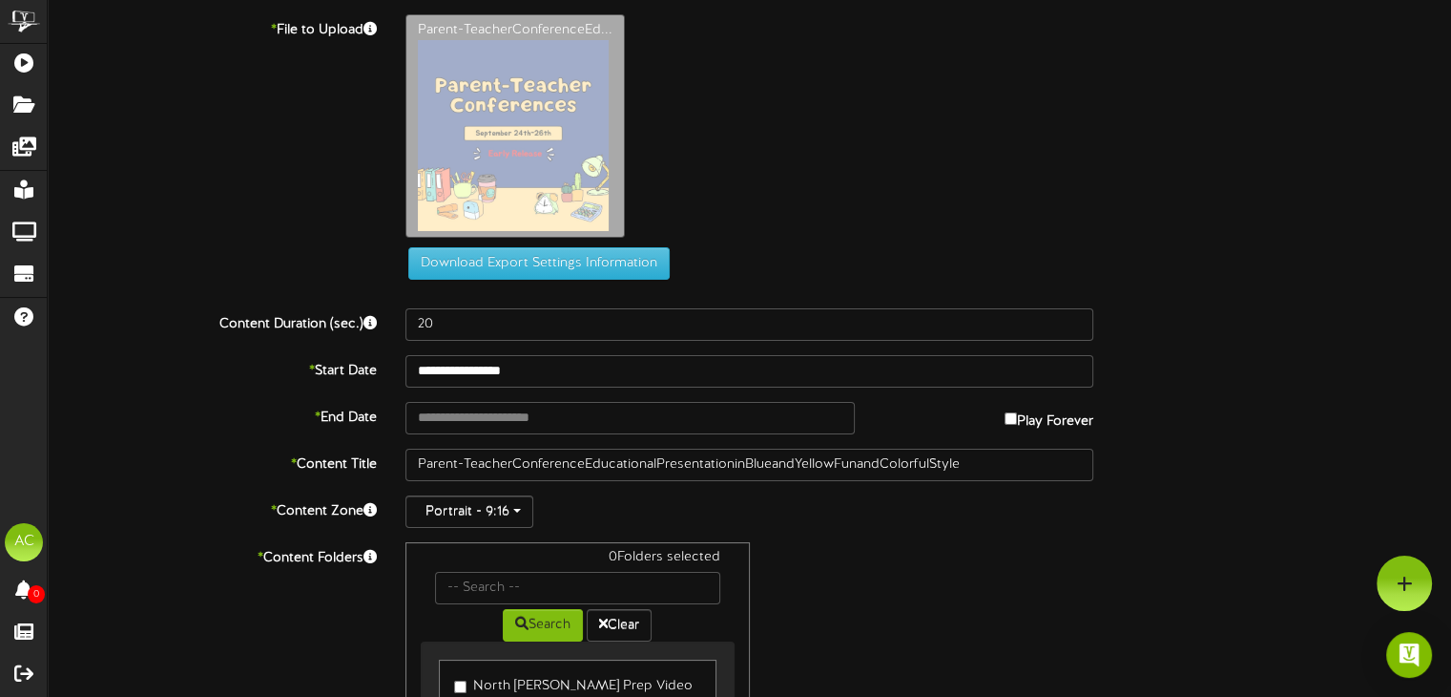
click at [1053, 425] on label "Play Forever" at bounding box center [1049, 417] width 89 height 30
click at [846, 417] on input "**********" at bounding box center [630, 418] width 448 height 32
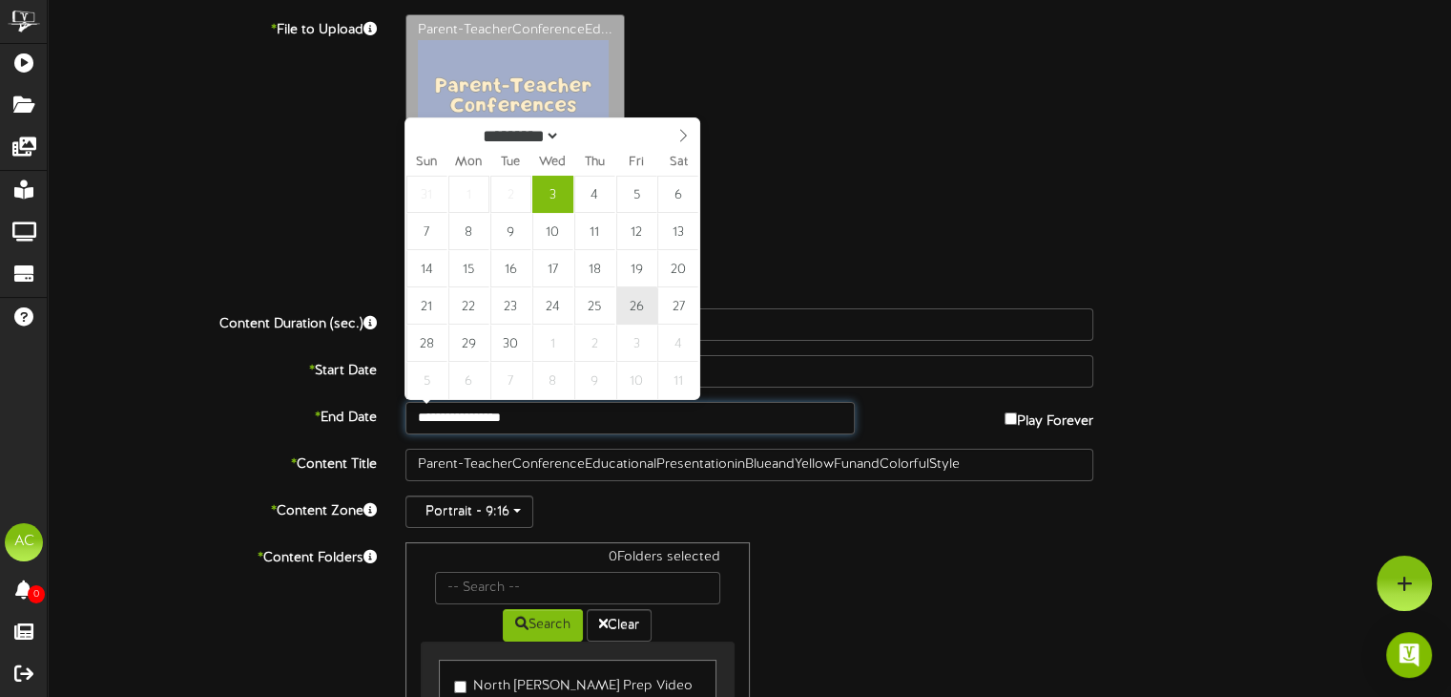
type input "**********"
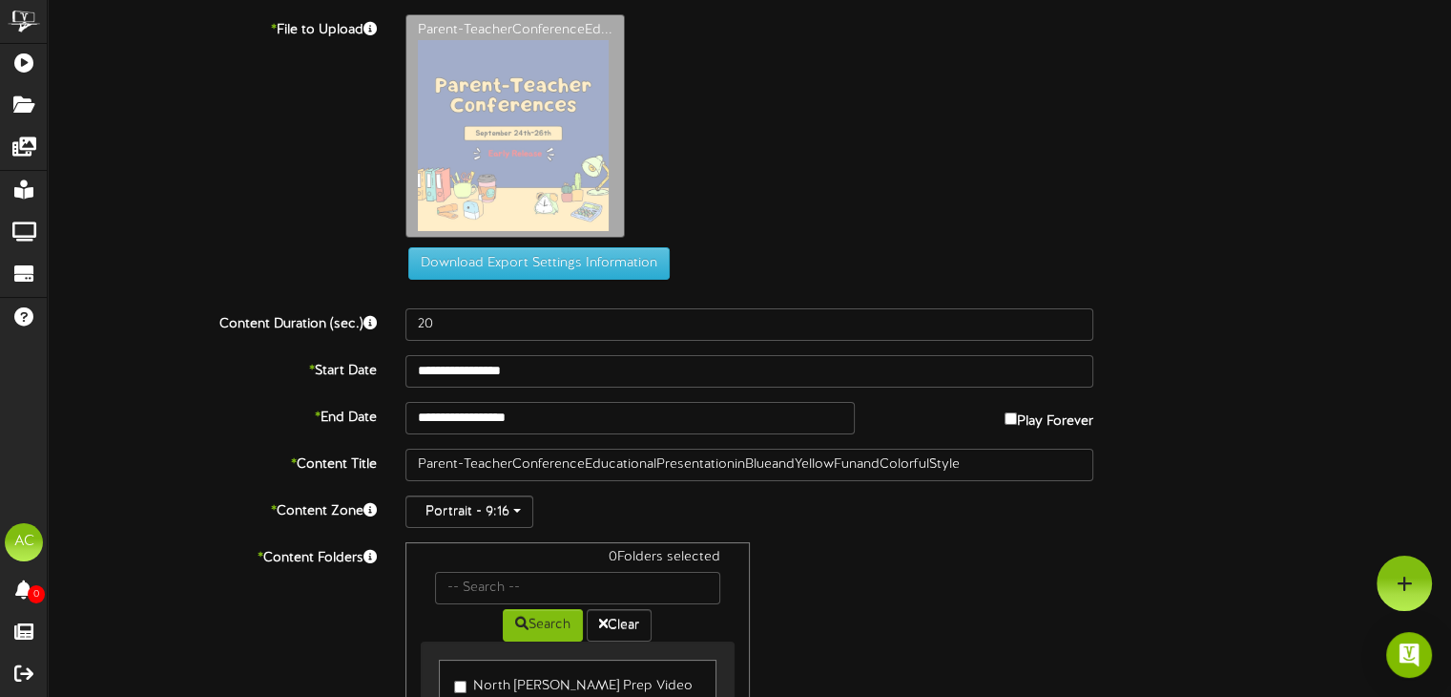
click at [1085, 631] on div "0 Folders selected Search Clear North Davis Prep Video Wall Bldg 1 - Default Fo…" at bounding box center [749, 706] width 717 height 329
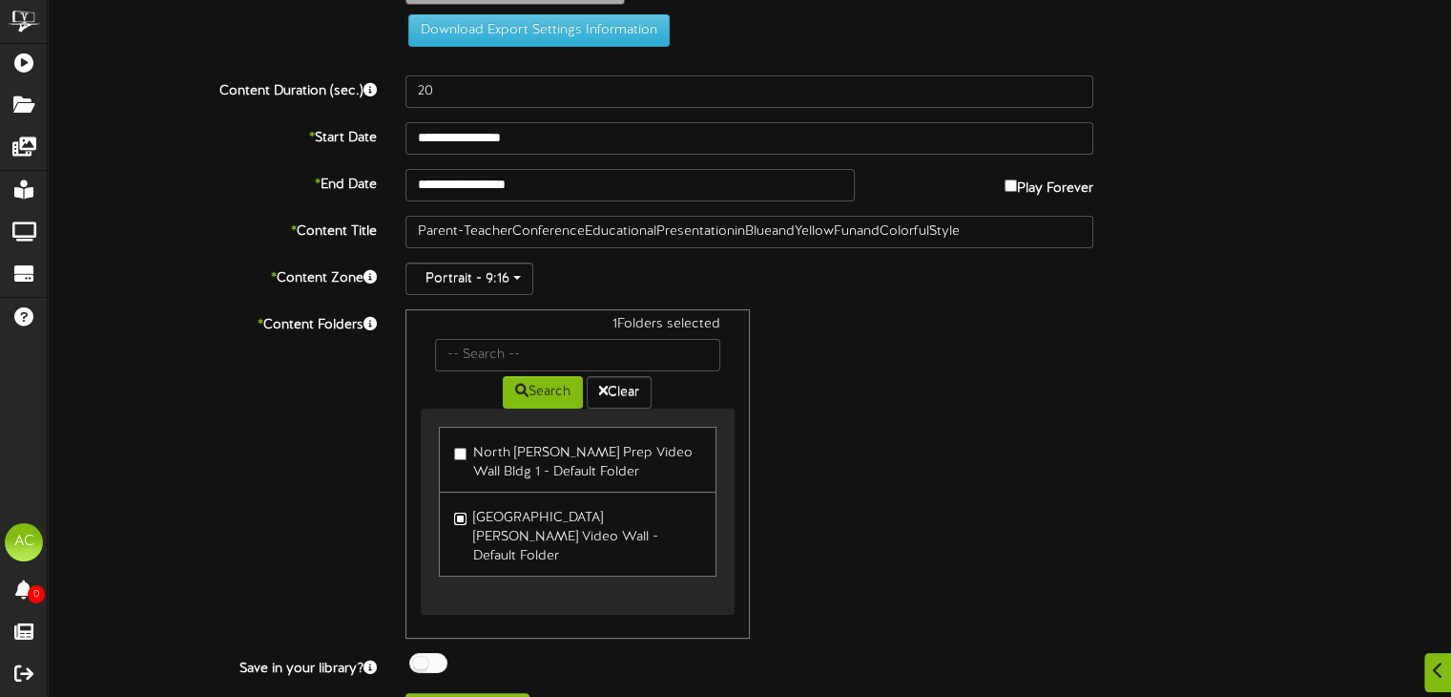
scroll to position [254, 0]
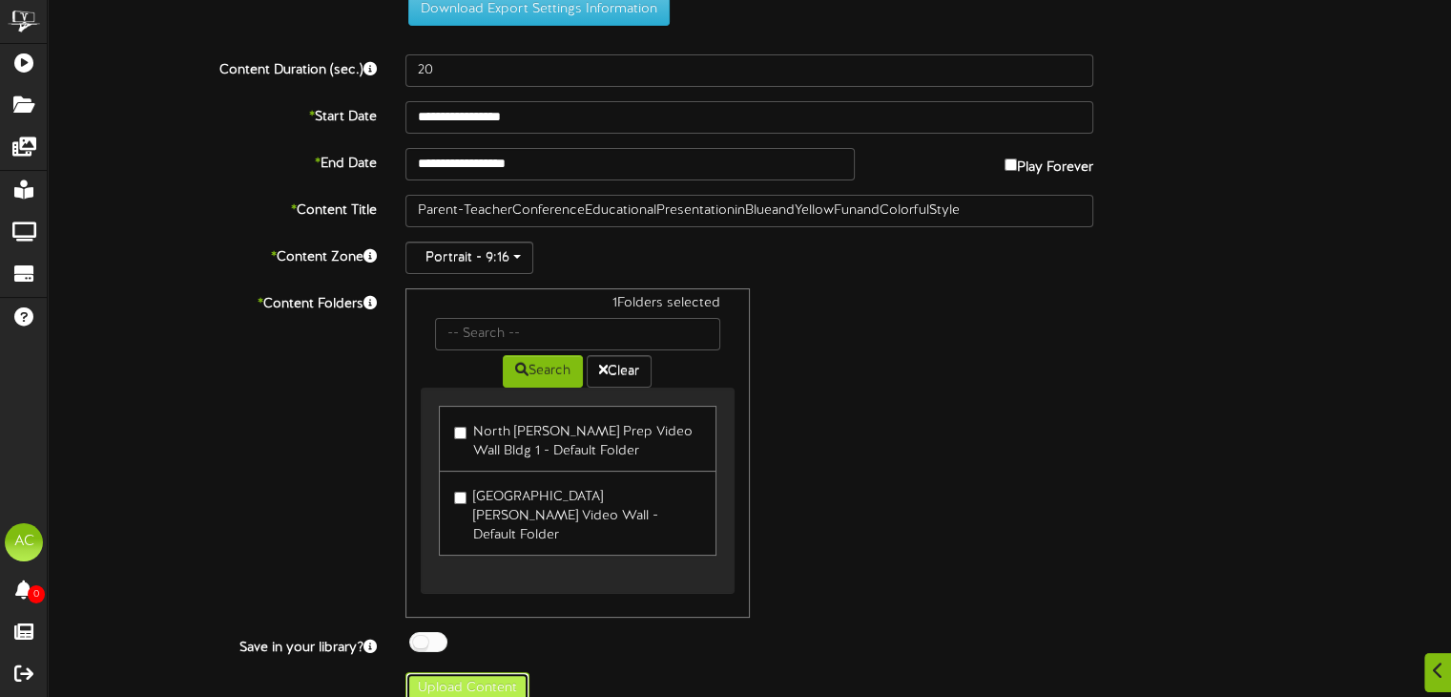
click at [496, 672] on button "Upload Content" at bounding box center [468, 688] width 124 height 32
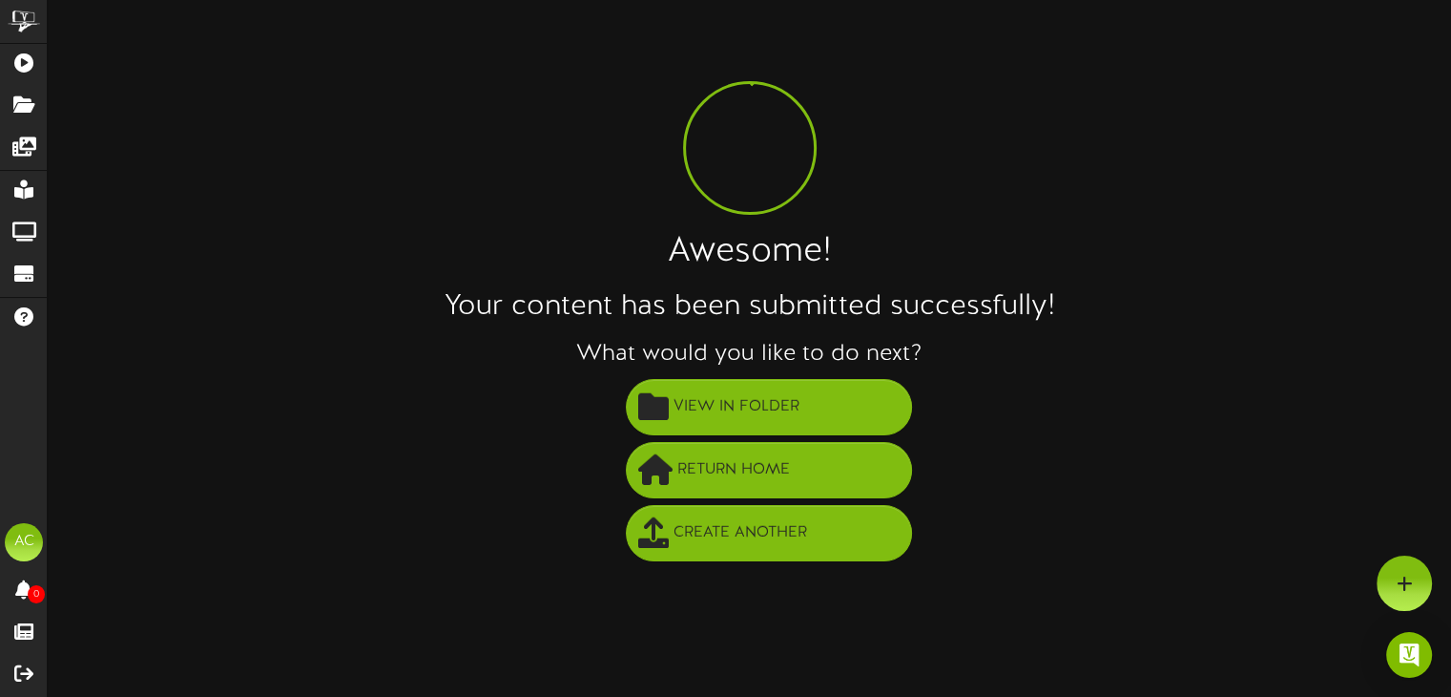
scroll to position [0, 0]
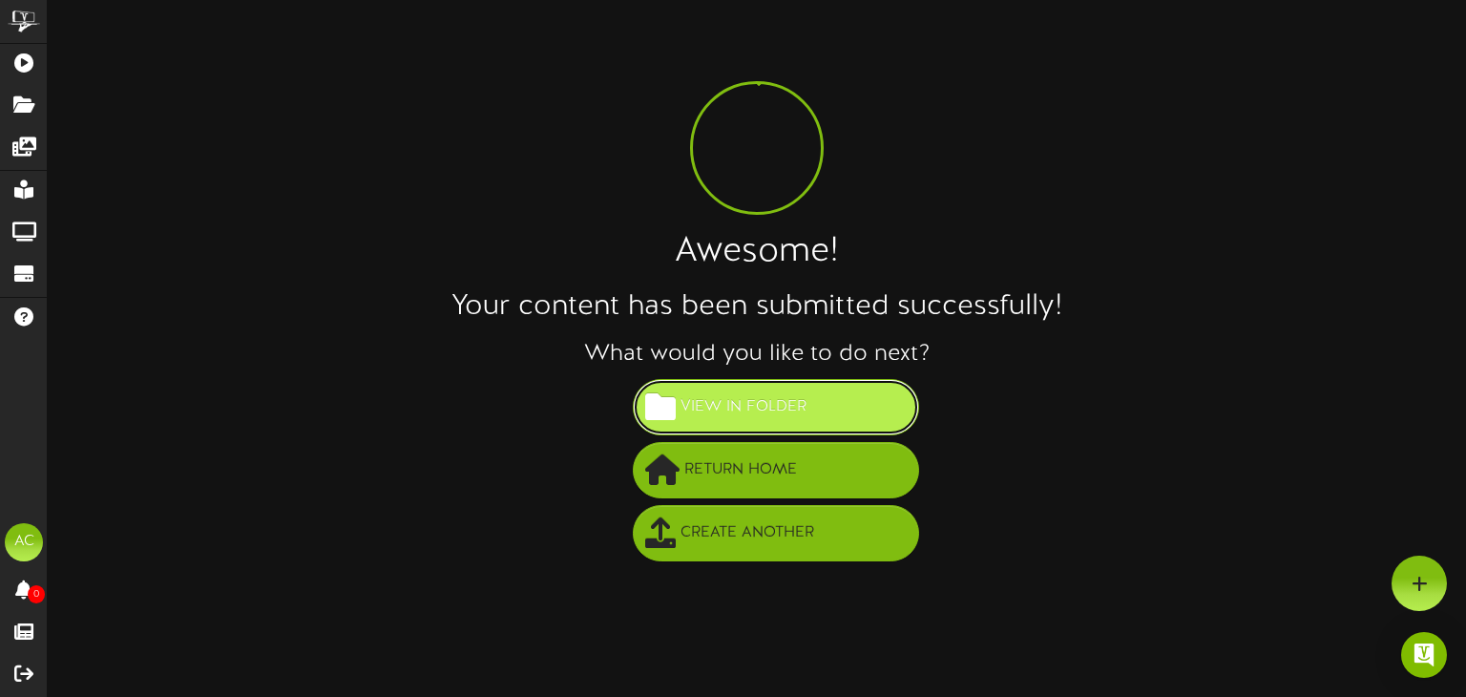
click at [870, 405] on button "View in Folder" at bounding box center [776, 407] width 286 height 56
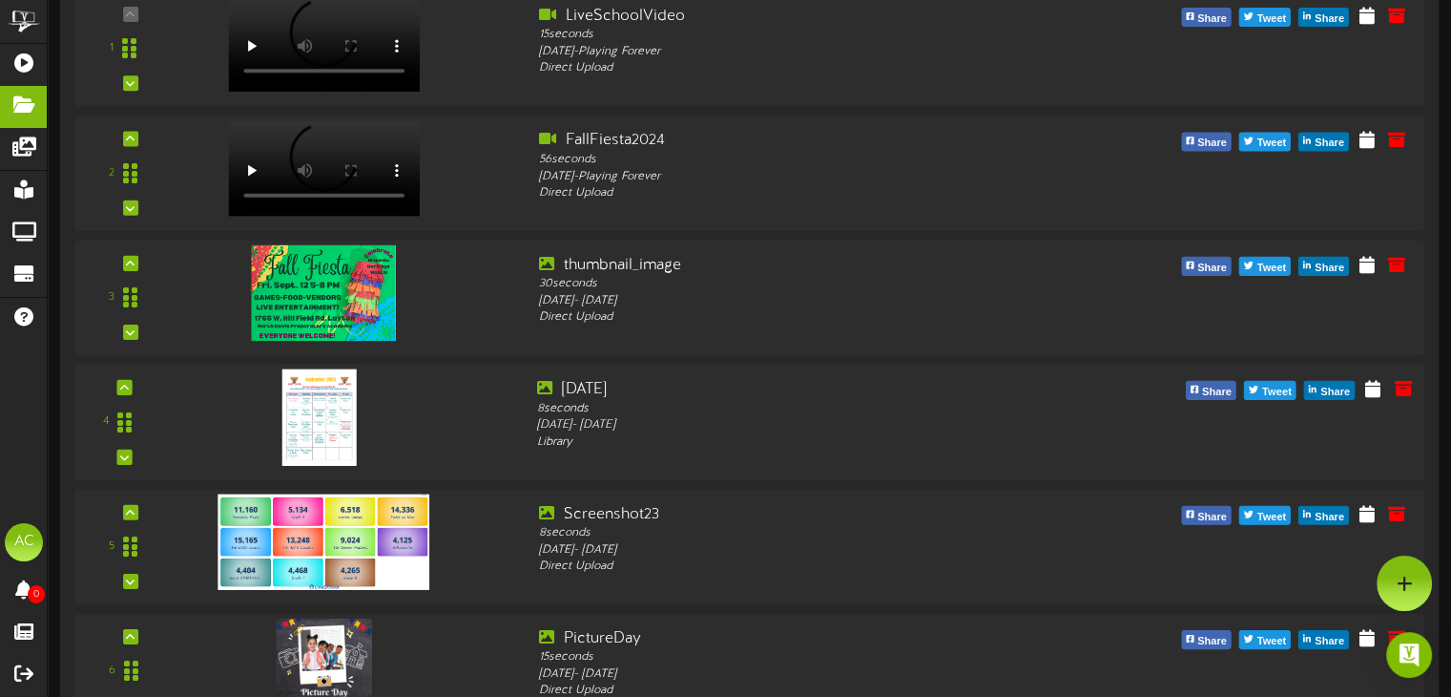
scroll to position [305, 0]
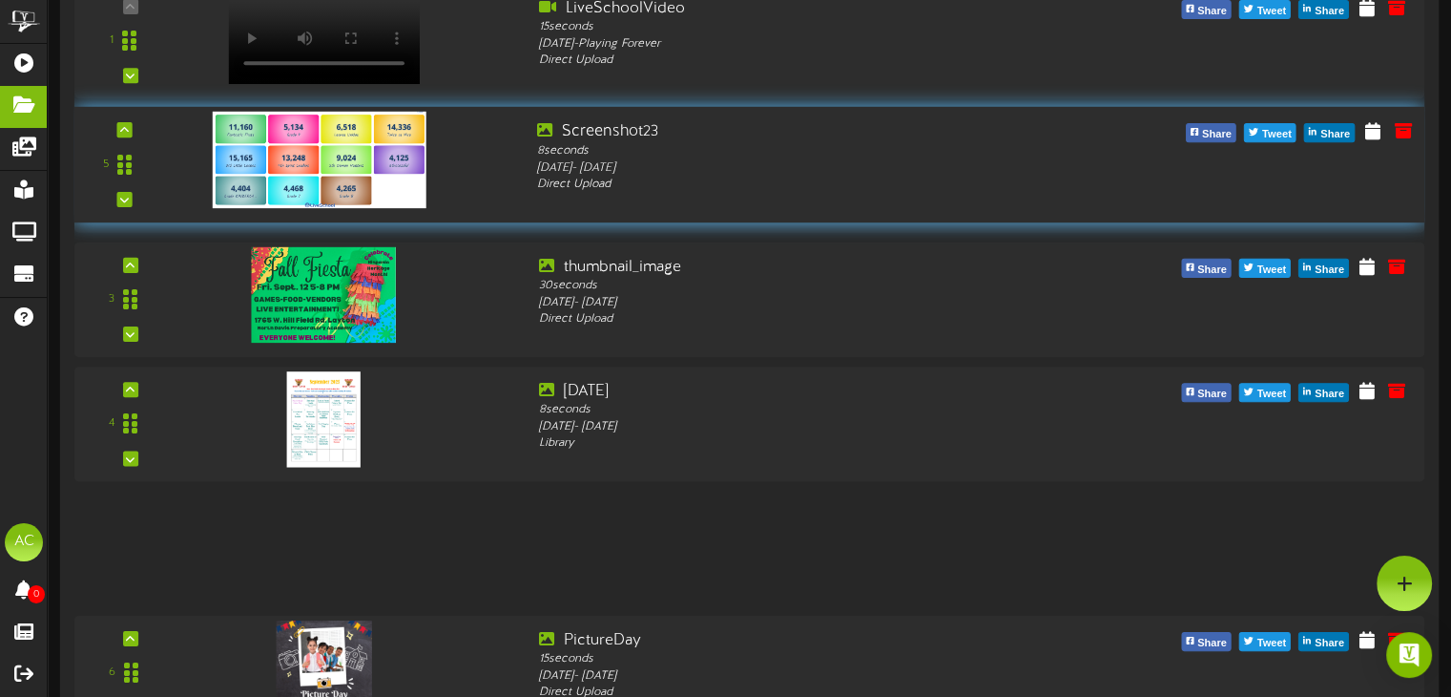
drag, startPoint x: 126, startPoint y: 551, endPoint x: 88, endPoint y: 168, distance: 384.5
click at [88, 168] on div "5" at bounding box center [124, 163] width 85 height 87
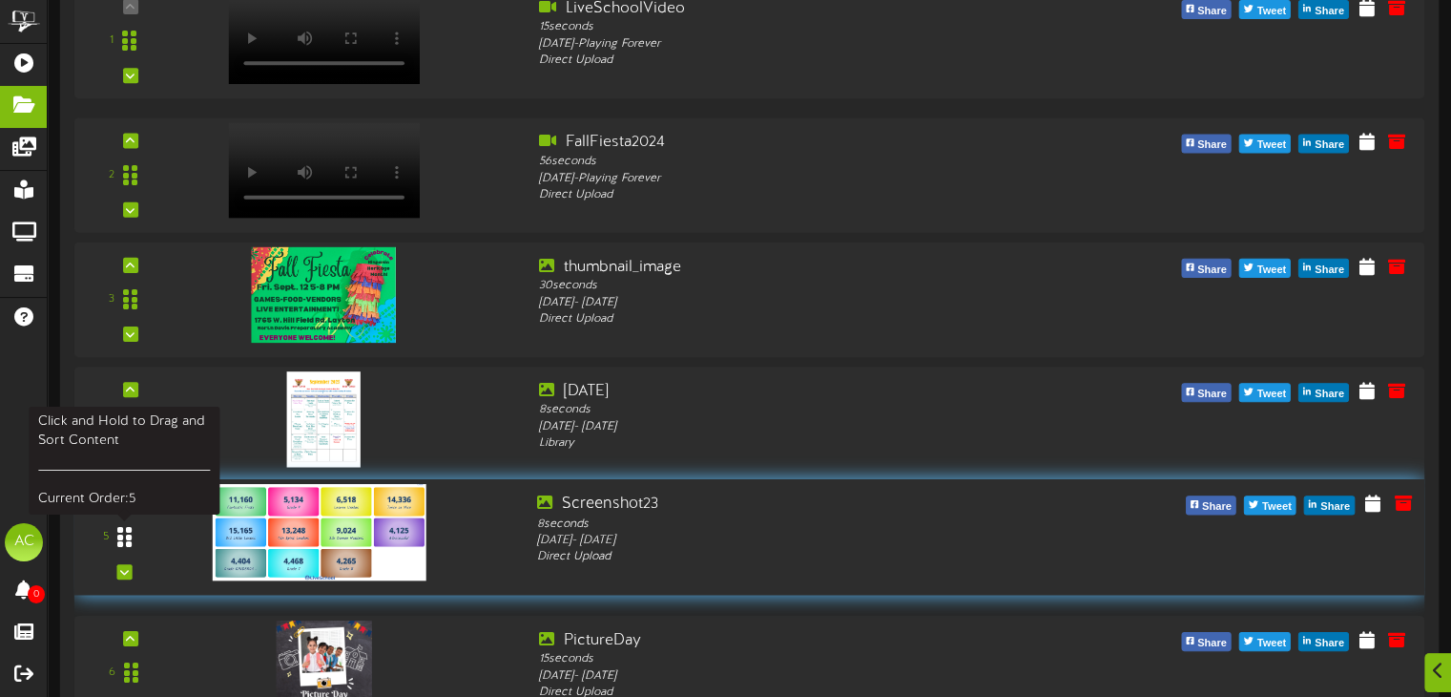
drag, startPoint x: 124, startPoint y: 546, endPoint x: 122, endPoint y: 528, distance: 18.2
click at [122, 527] on icon at bounding box center [124, 536] width 14 height 23
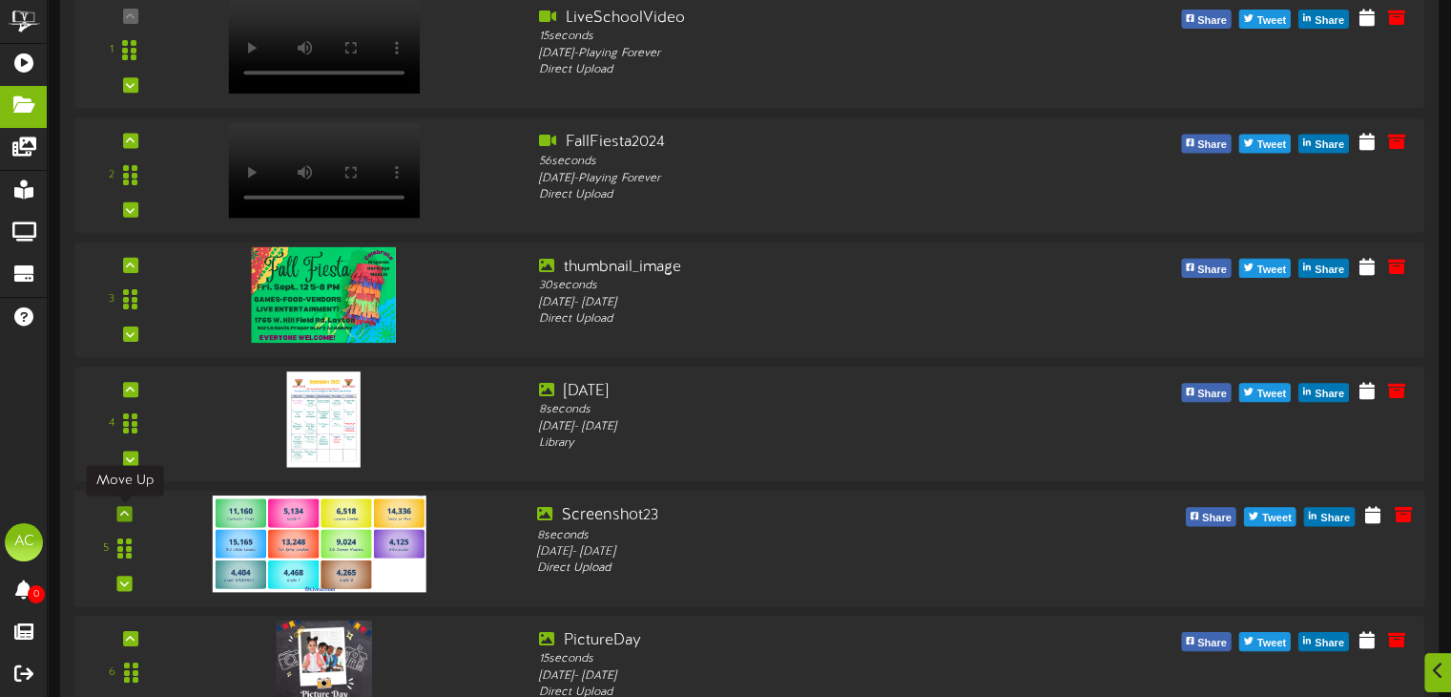
click at [126, 510] on icon at bounding box center [124, 514] width 9 height 10
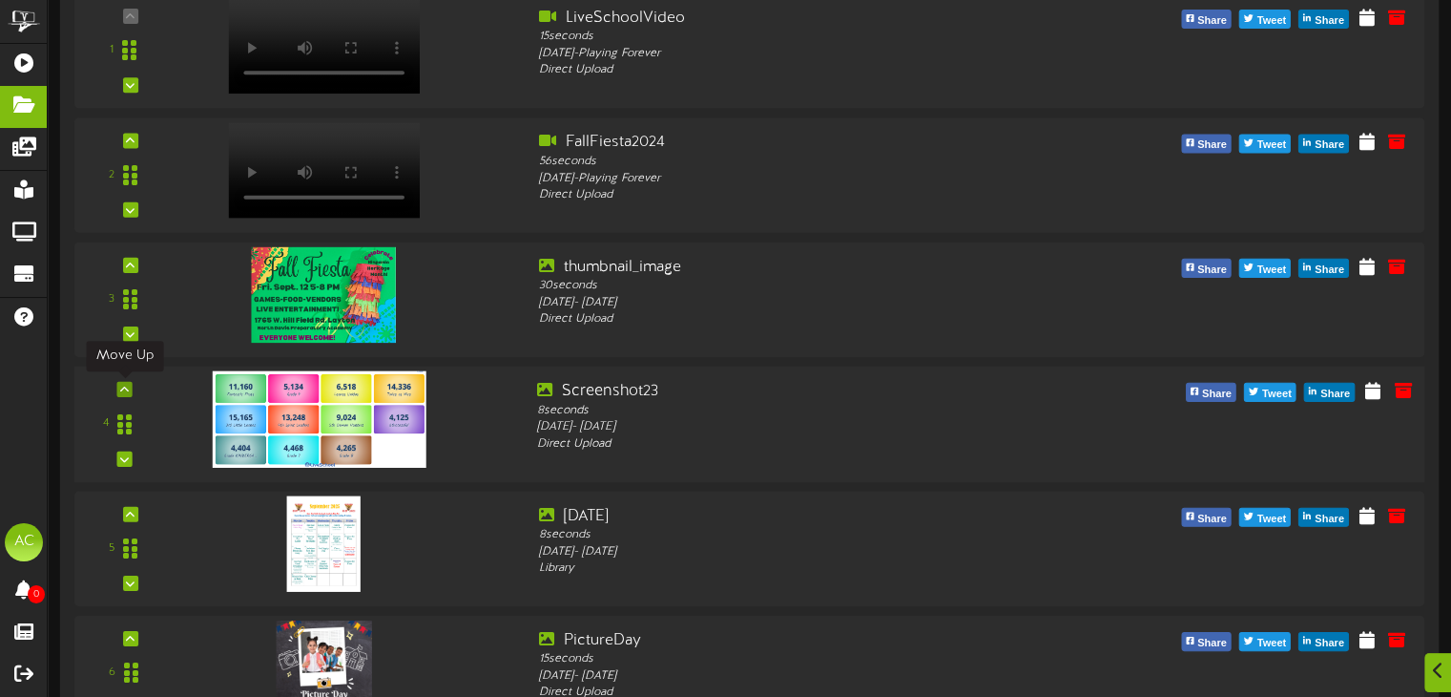
click at [122, 387] on icon at bounding box center [124, 389] width 9 height 10
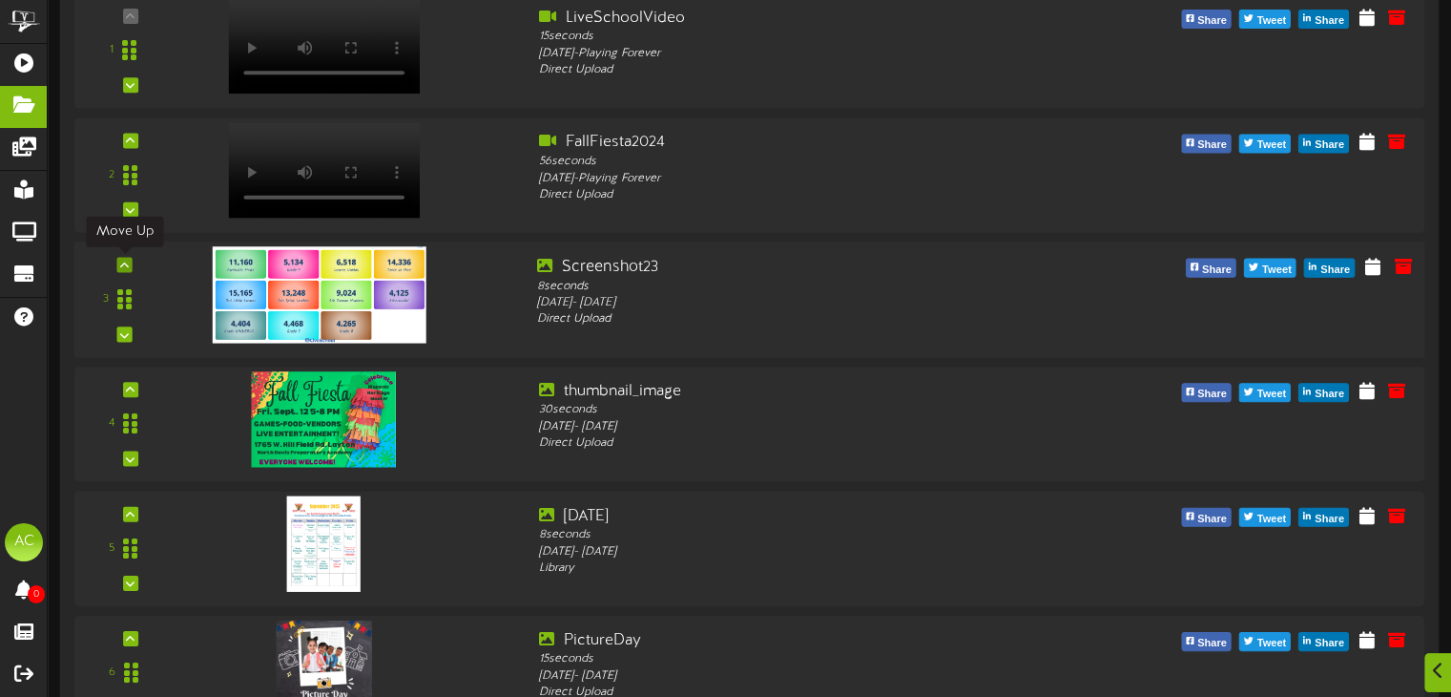
click at [122, 264] on icon at bounding box center [124, 265] width 9 height 10
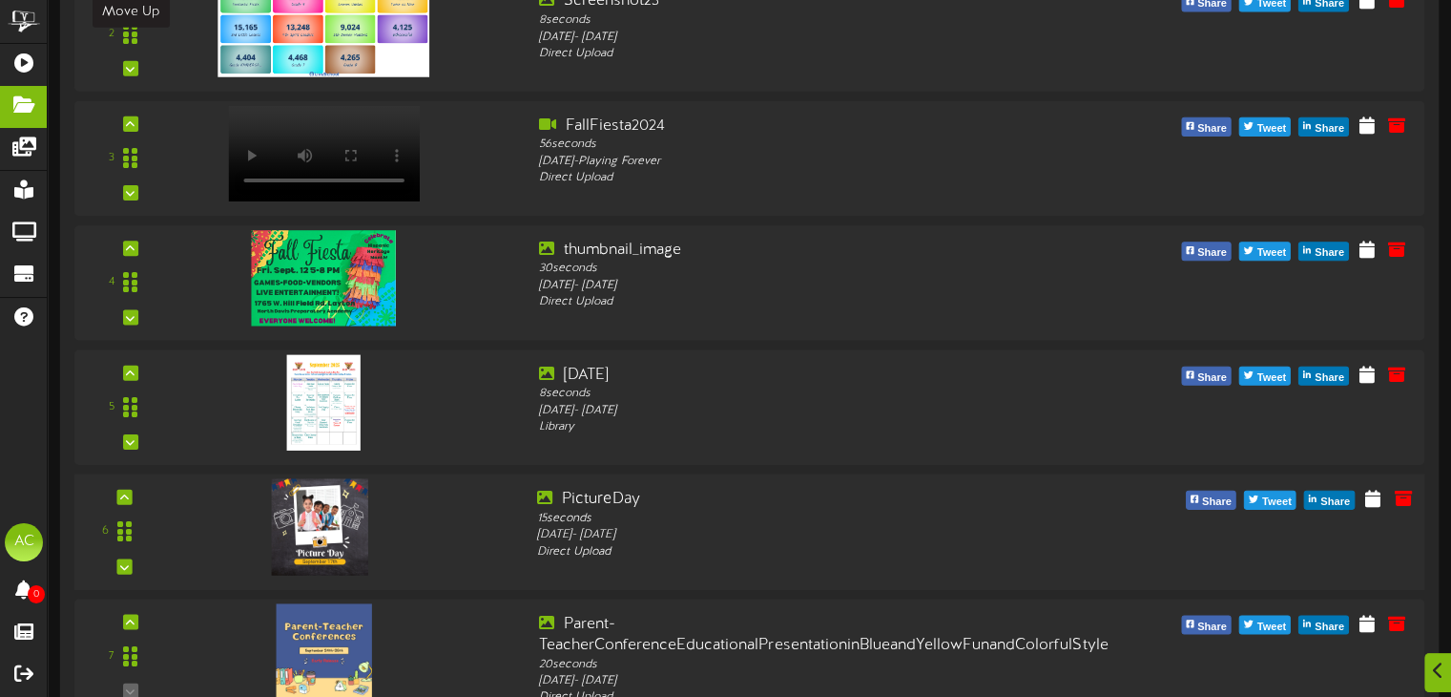
scroll to position [496, 0]
